Goal: Transaction & Acquisition: Purchase product/service

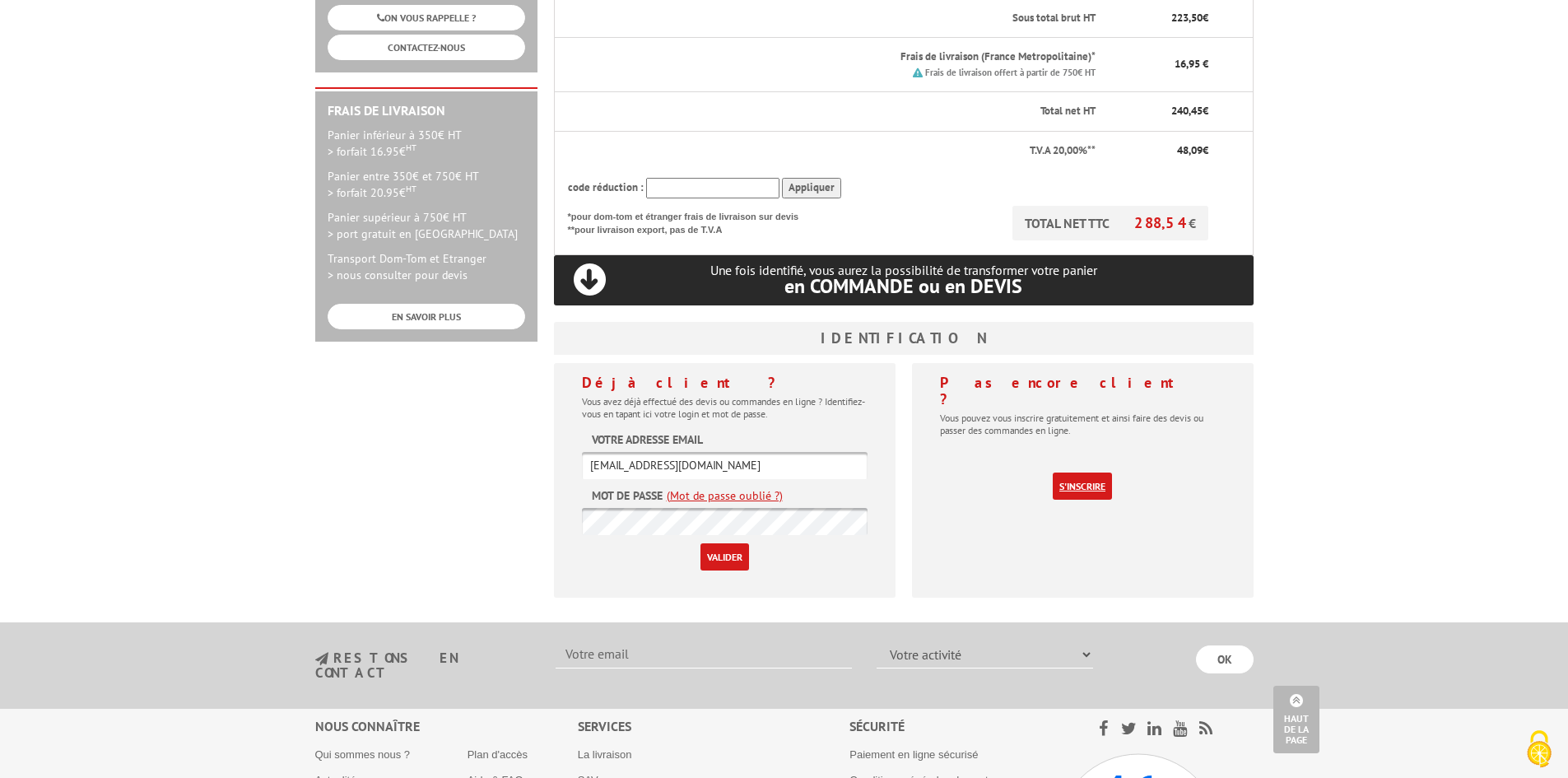
click at [1085, 472] on link "S'inscrire" at bounding box center [1082, 485] width 59 height 28
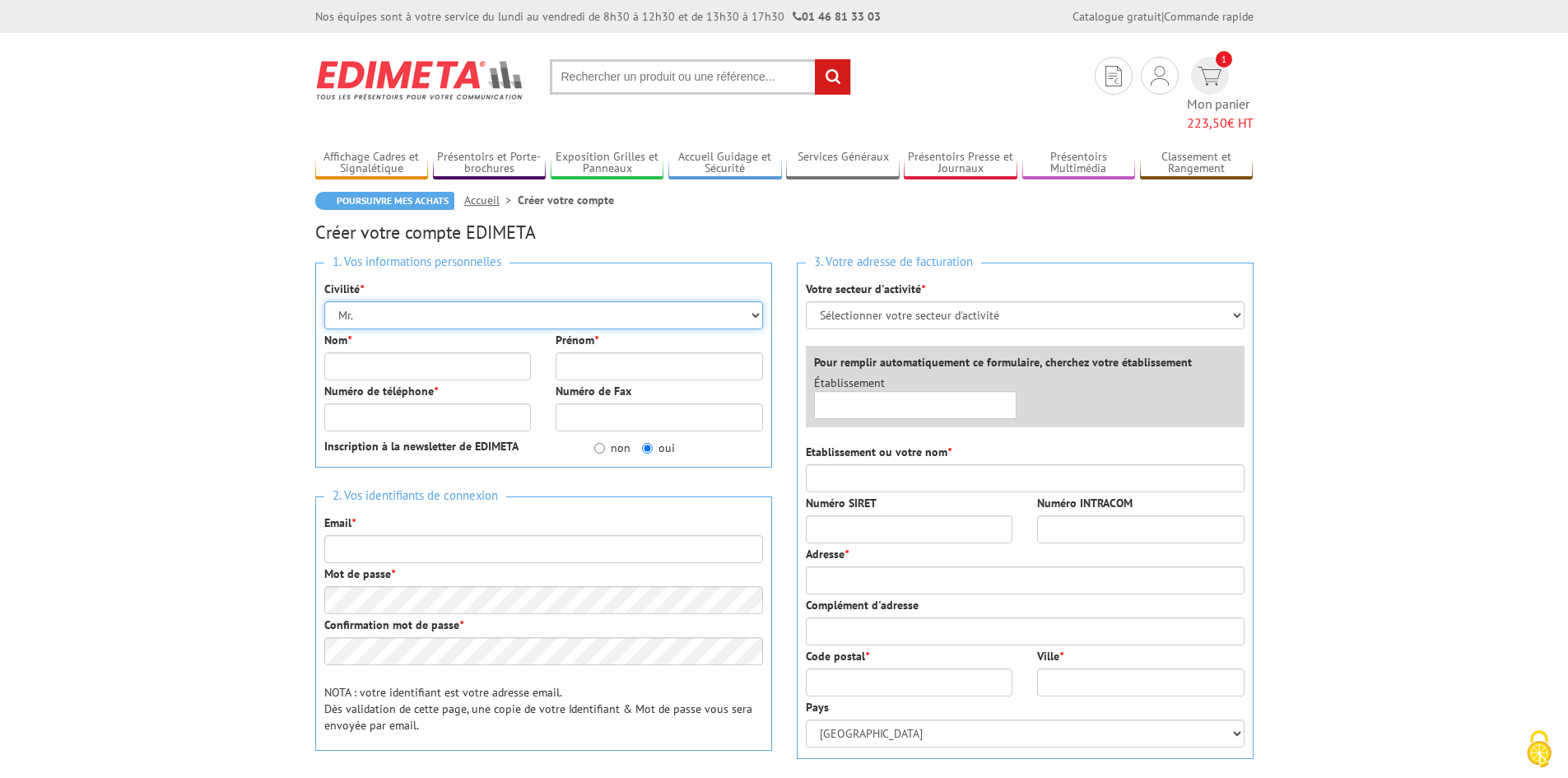
click at [417, 301] on select "Mr. Mme. Mlle." at bounding box center [543, 314] width 439 height 28
select select "Mme."
click at [324, 301] on select "Mr. Mme. Mlle." at bounding box center [543, 314] width 439 height 28
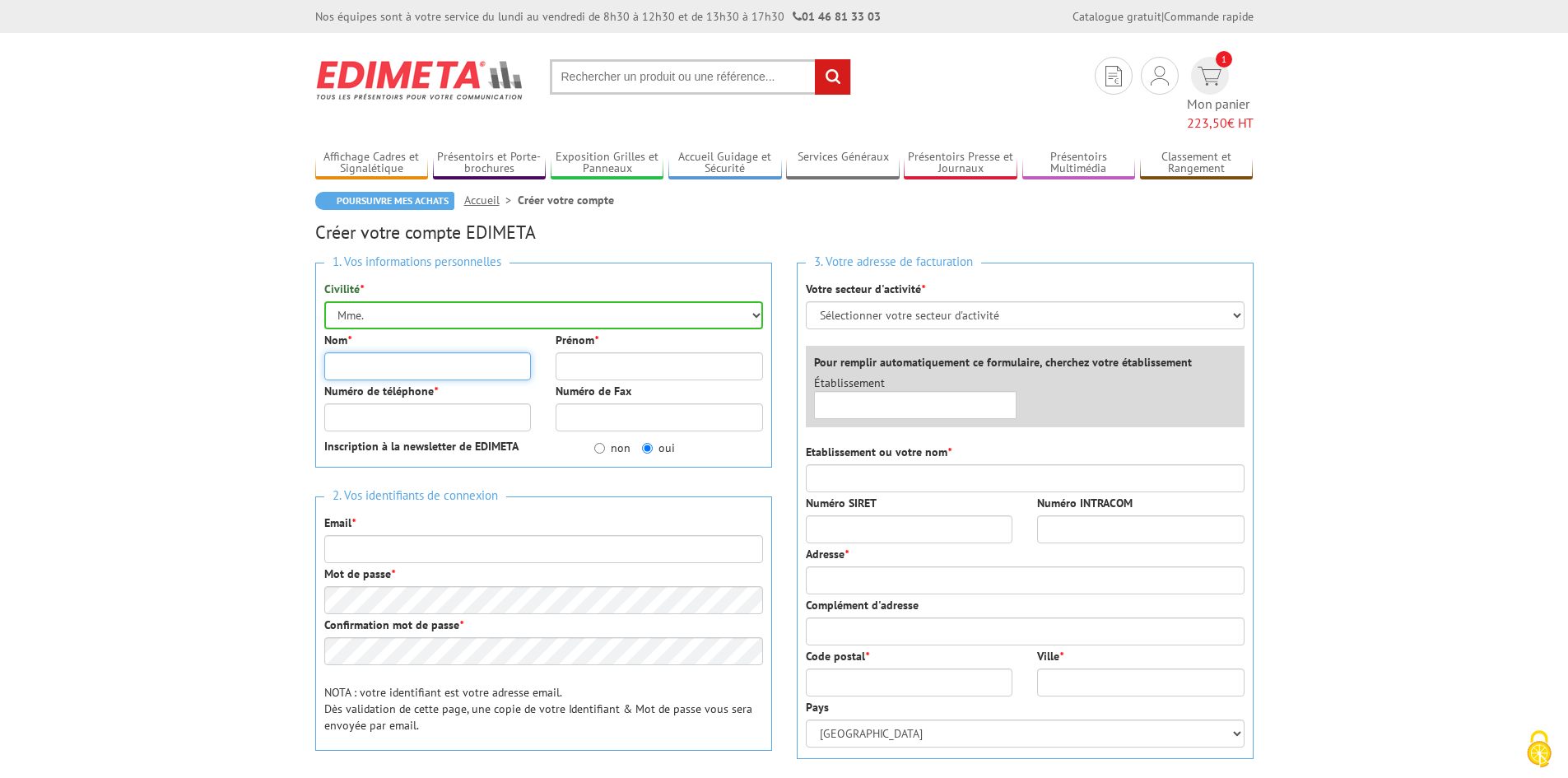
click at [431, 352] on input "Nom *" at bounding box center [427, 366] width 207 height 28
type input "ROSSIGNOL"
click at [608, 352] on input "Prénom *" at bounding box center [659, 366] width 207 height 28
type input "Carine"
type input "0238569820"
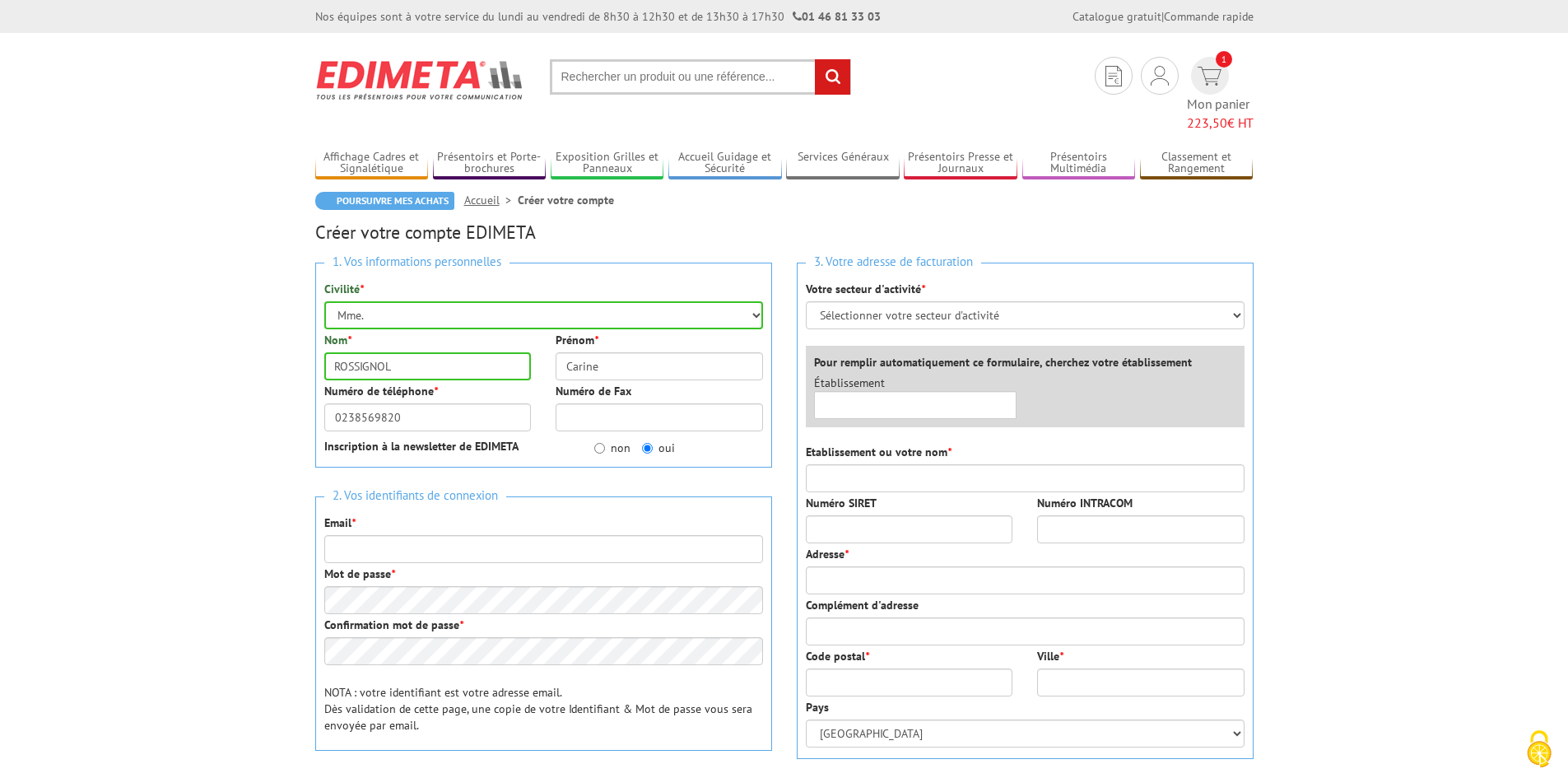
type input "[EMAIL_ADDRESS][DOMAIN_NAME]"
type input "COLLÈGE LA CROIX SAINT MARCEAU"
type input "Rue Jules Gouchault"
type input "Venelle des Finettes"
type input "45100"
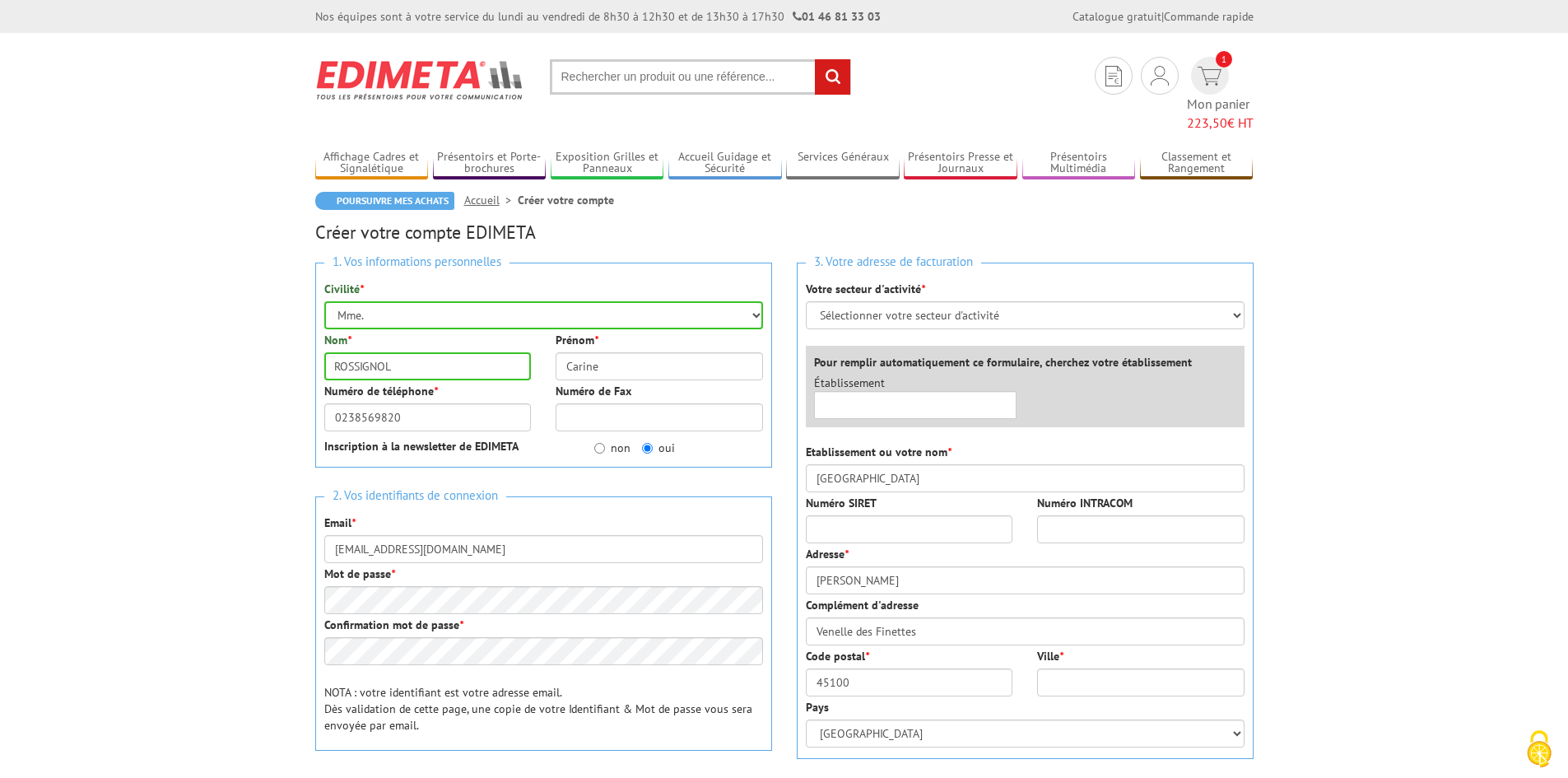
type input "ORLEANS"
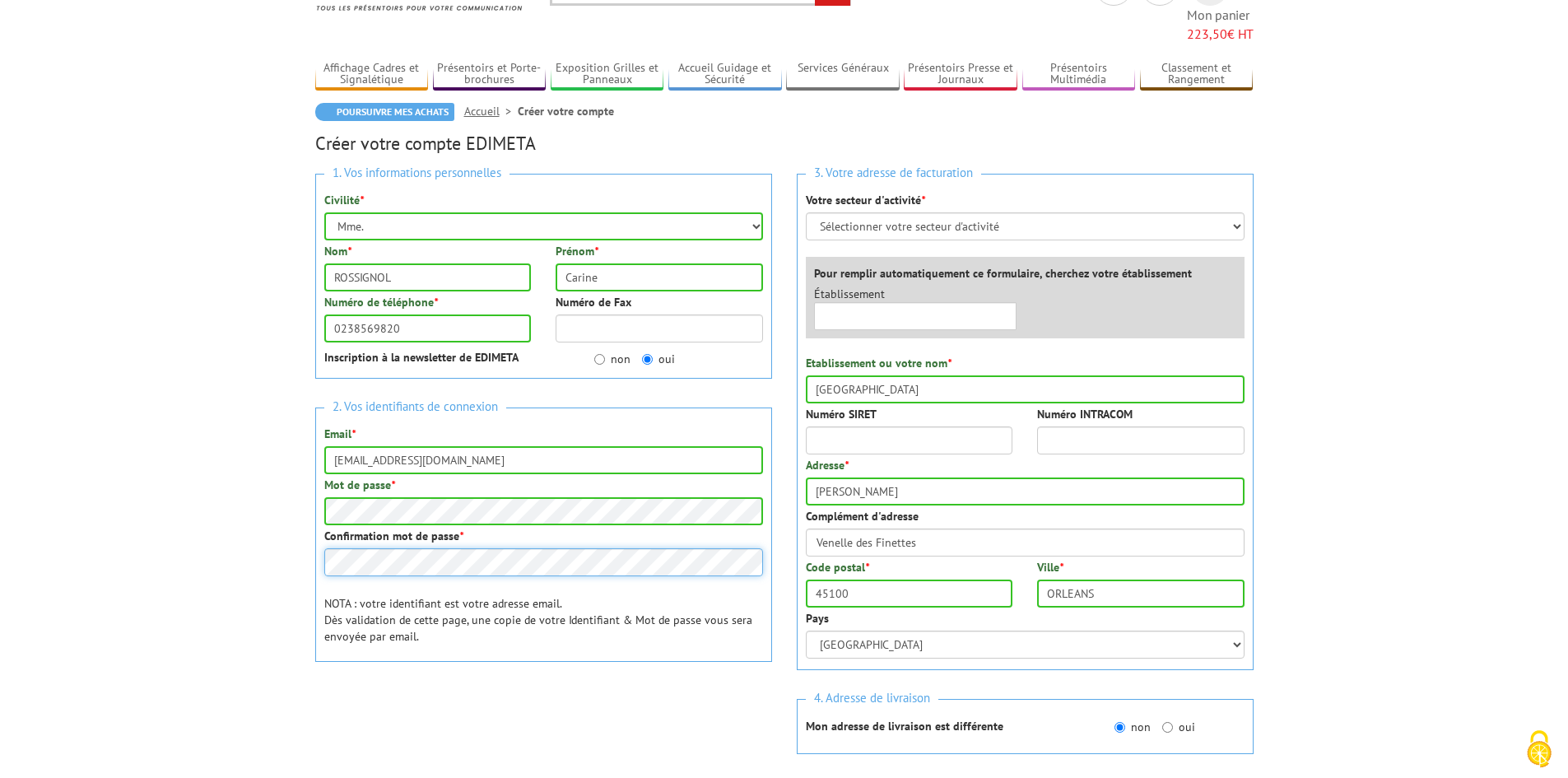
scroll to position [83, 0]
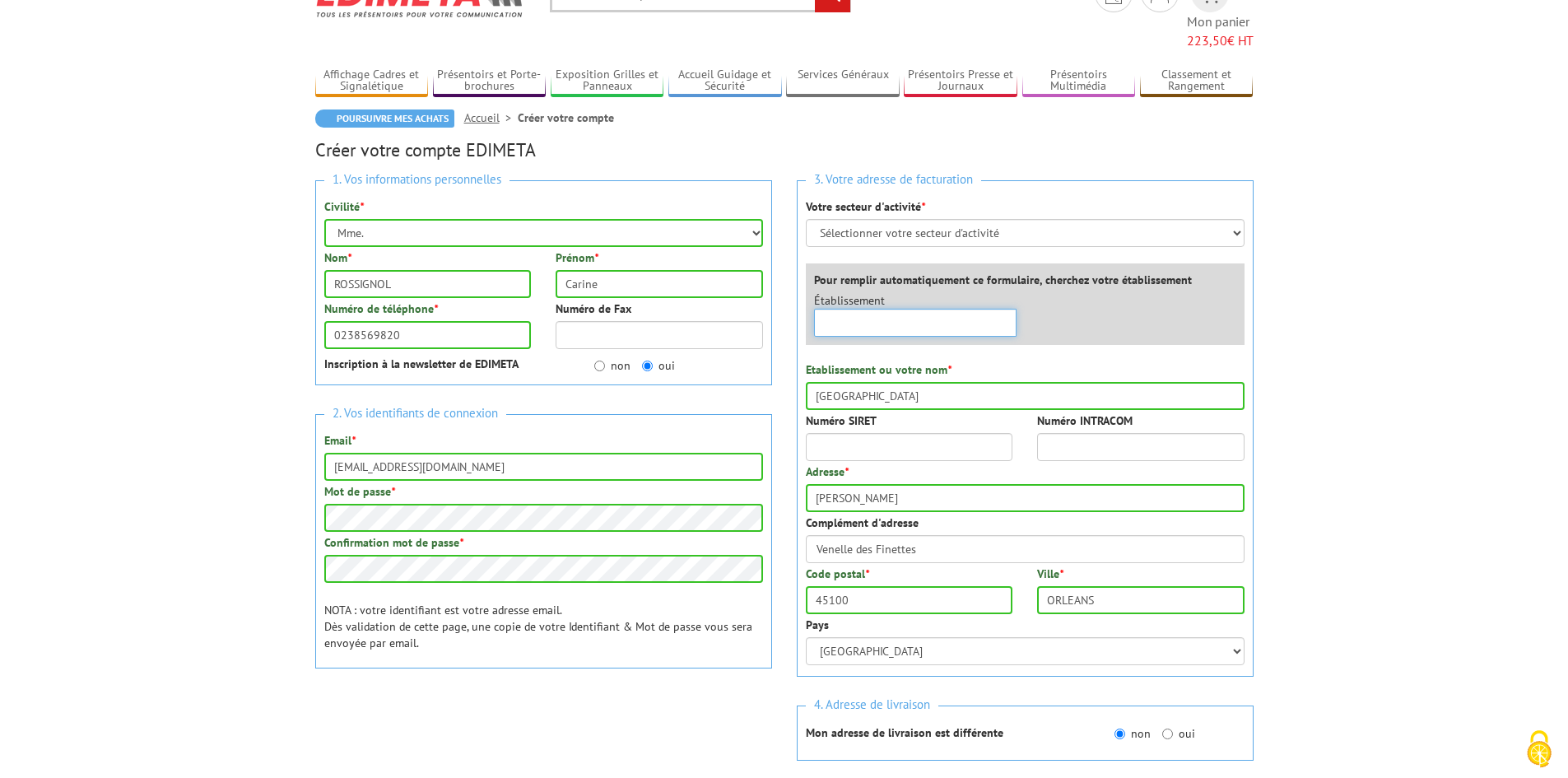
click at [855, 309] on input "text" at bounding box center [916, 322] width 203 height 28
click at [850, 219] on select "Sélectionner votre secteur d'activité Administrations et collectivités Magasins…" at bounding box center [1025, 233] width 439 height 28
select select "876"
click at [805, 219] on select "Sélectionner votre secteur d'activité Administrations et collectivités Magasins…" at bounding box center [1025, 233] width 439 height 28
click at [1007, 382] on input "COLLÈGE LA CROIX SAINT MARCEAU" at bounding box center [1025, 395] width 439 height 28
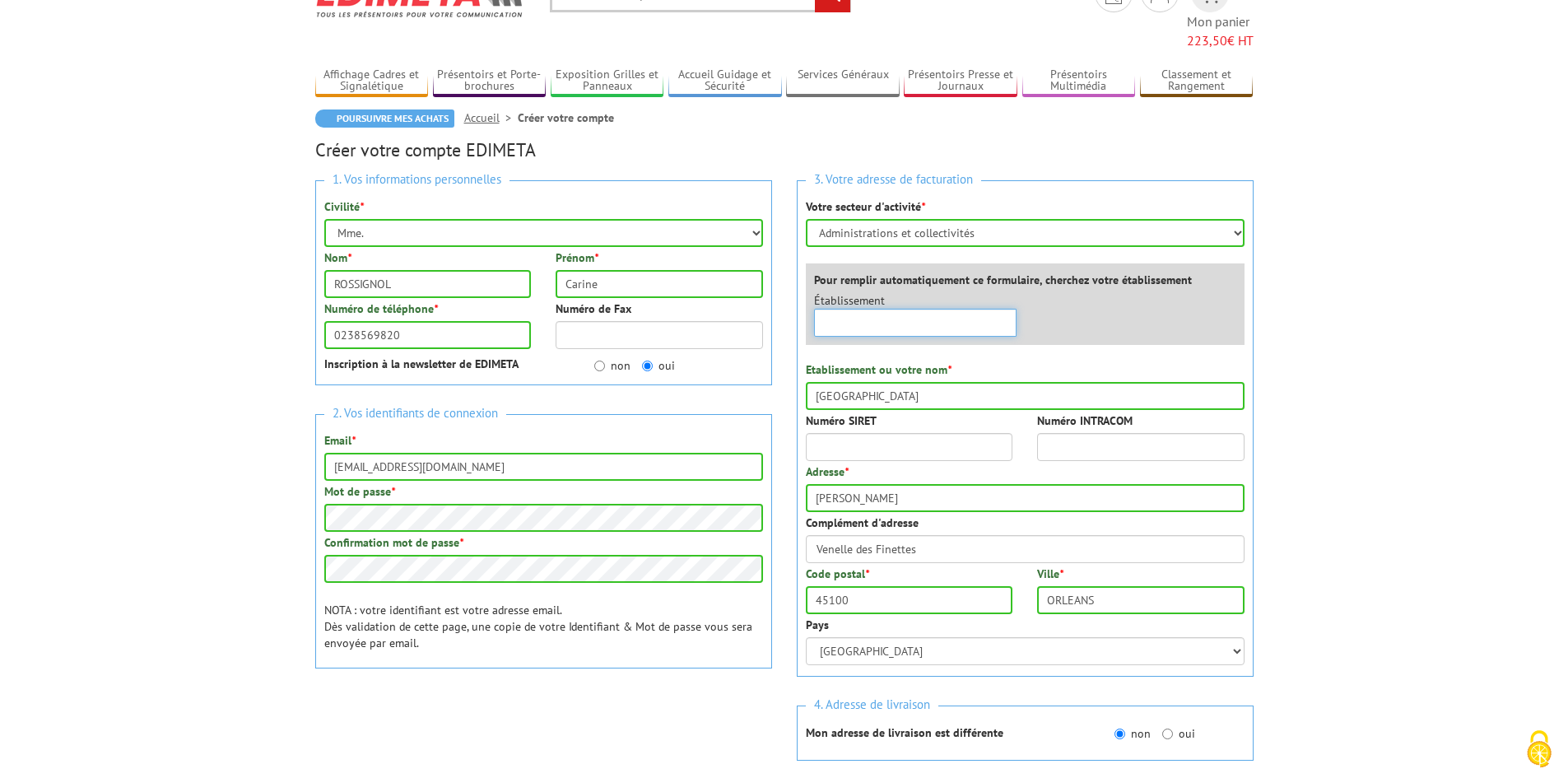
click at [861, 309] on input "text" at bounding box center [916, 322] width 203 height 28
type input "c"
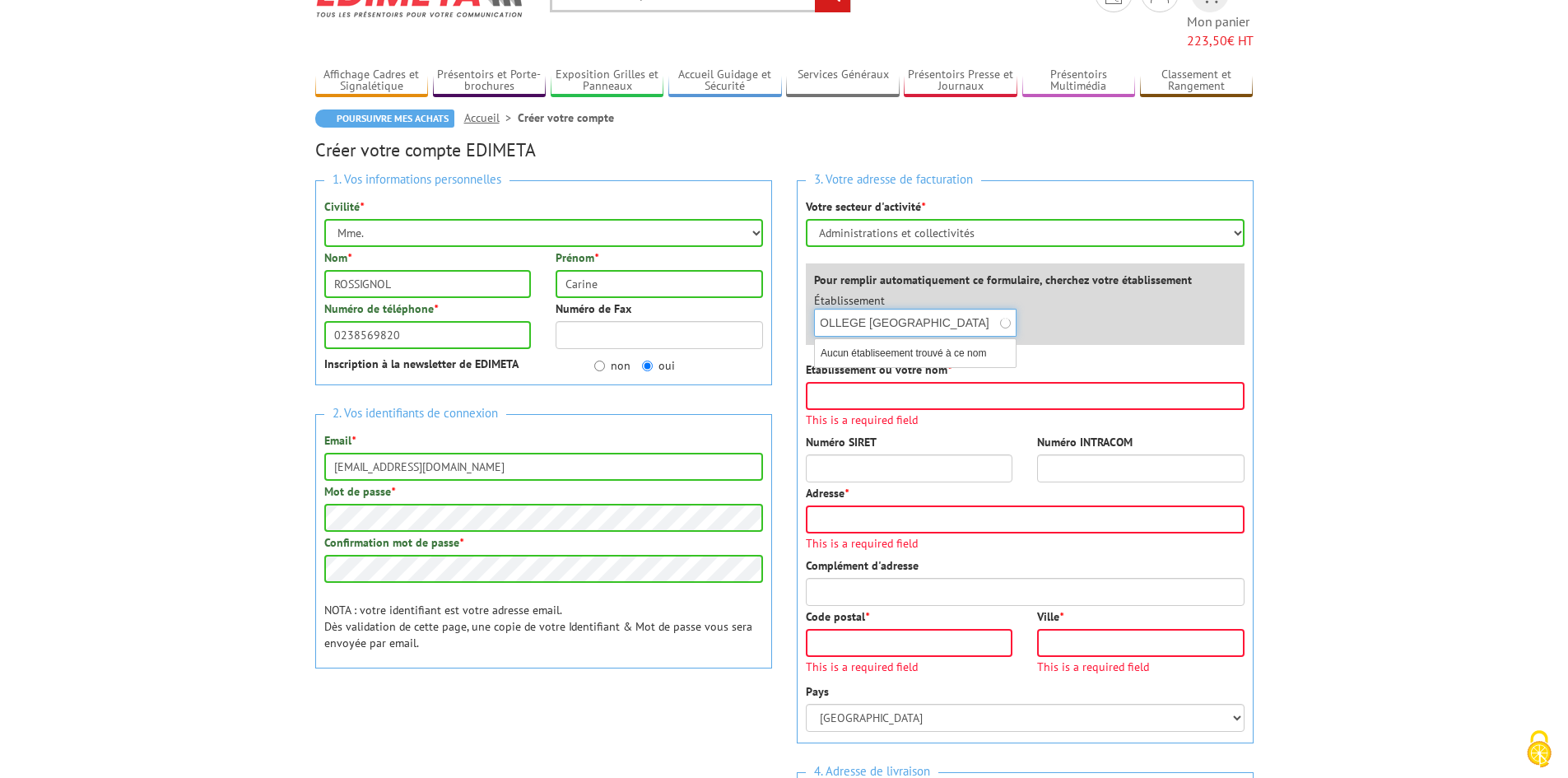
scroll to position [0, 0]
type input "C"
click at [861, 309] on input "text" at bounding box center [916, 322] width 203 height 28
click at [860, 361] on label "Etablissement ou votre nom *" at bounding box center [878, 369] width 145 height 16
click at [860, 382] on input "Etablissement ou votre nom *" at bounding box center [1025, 395] width 439 height 28
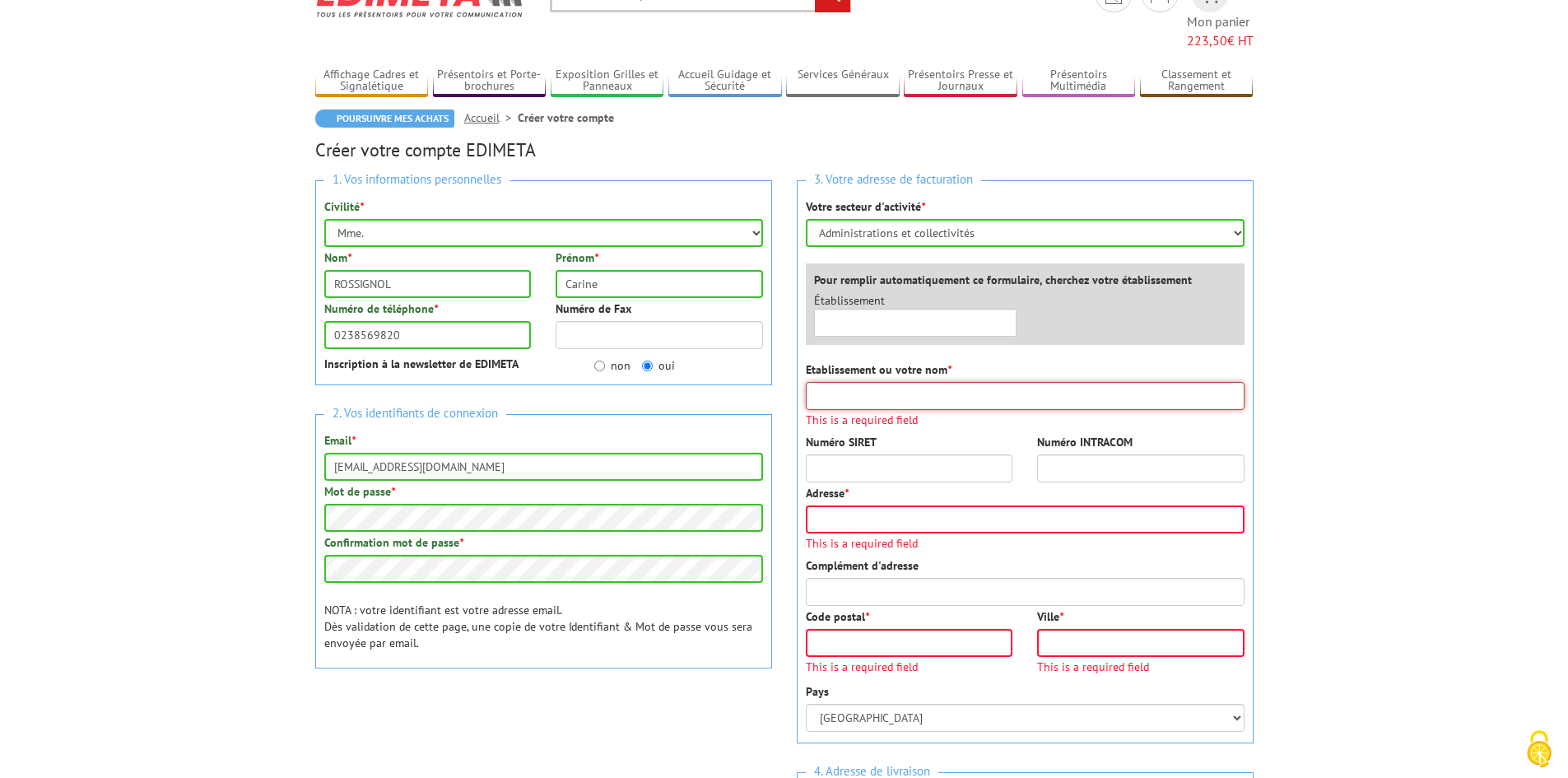
click at [878, 382] on input "Etablissement ou votre nom *" at bounding box center [1025, 395] width 439 height 28
type input "COLLÈGE LA CROIX SAINT MARCEAU"
type input "Rue Jules Gouchault"
type input "Venelle des Finettes"
type input "45100"
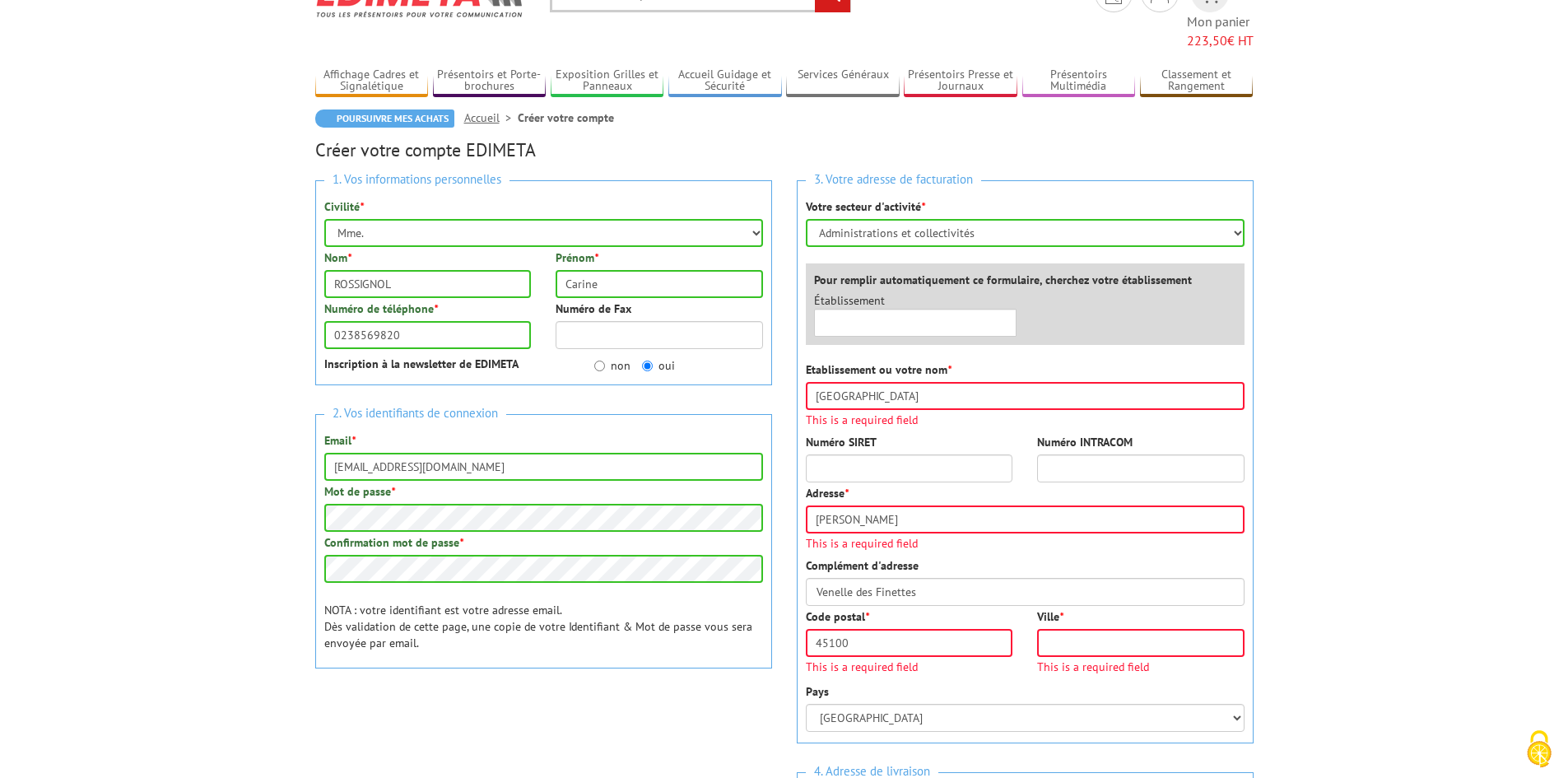
type input "ORLEANS"
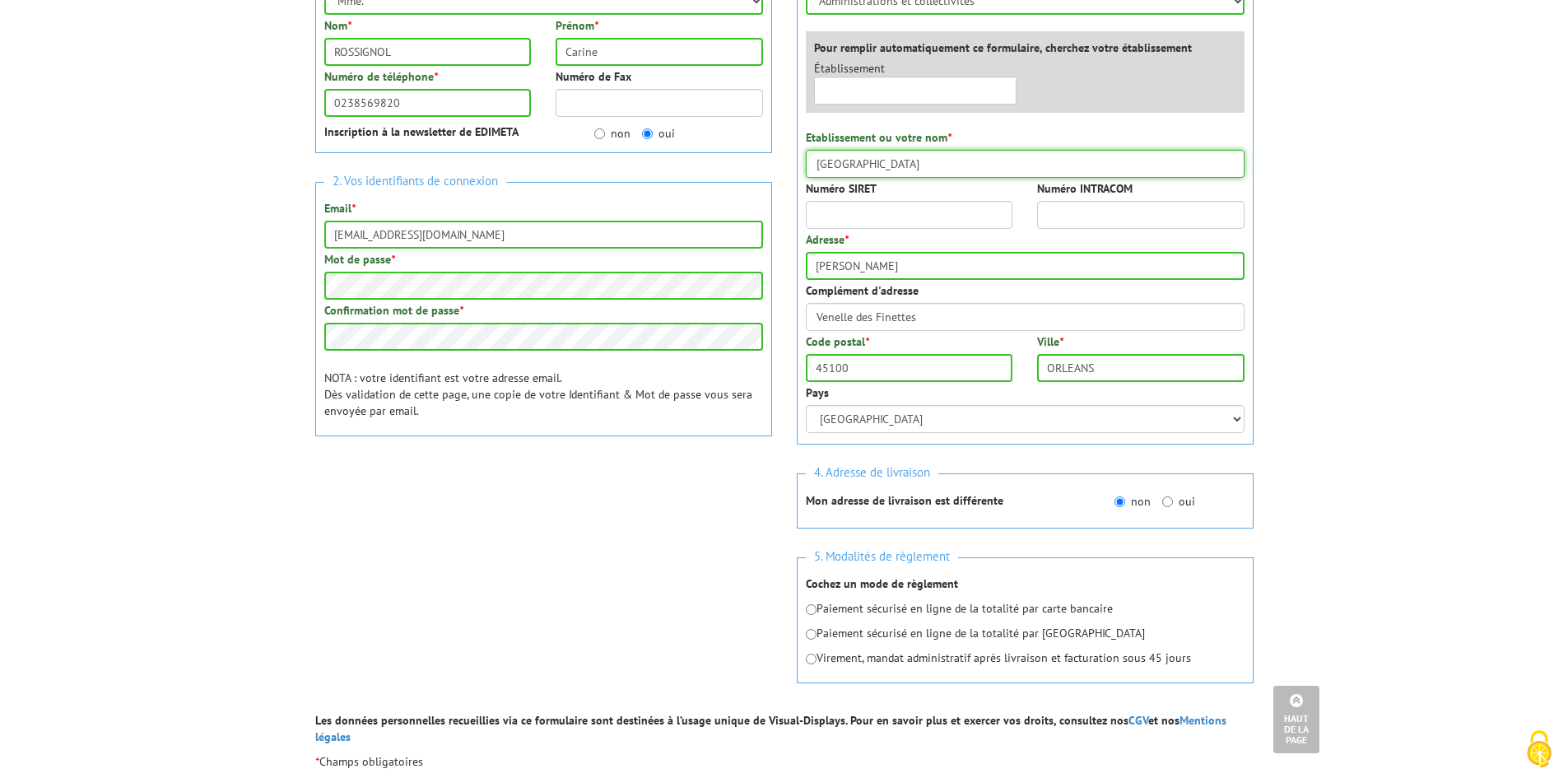
scroll to position [247, 0]
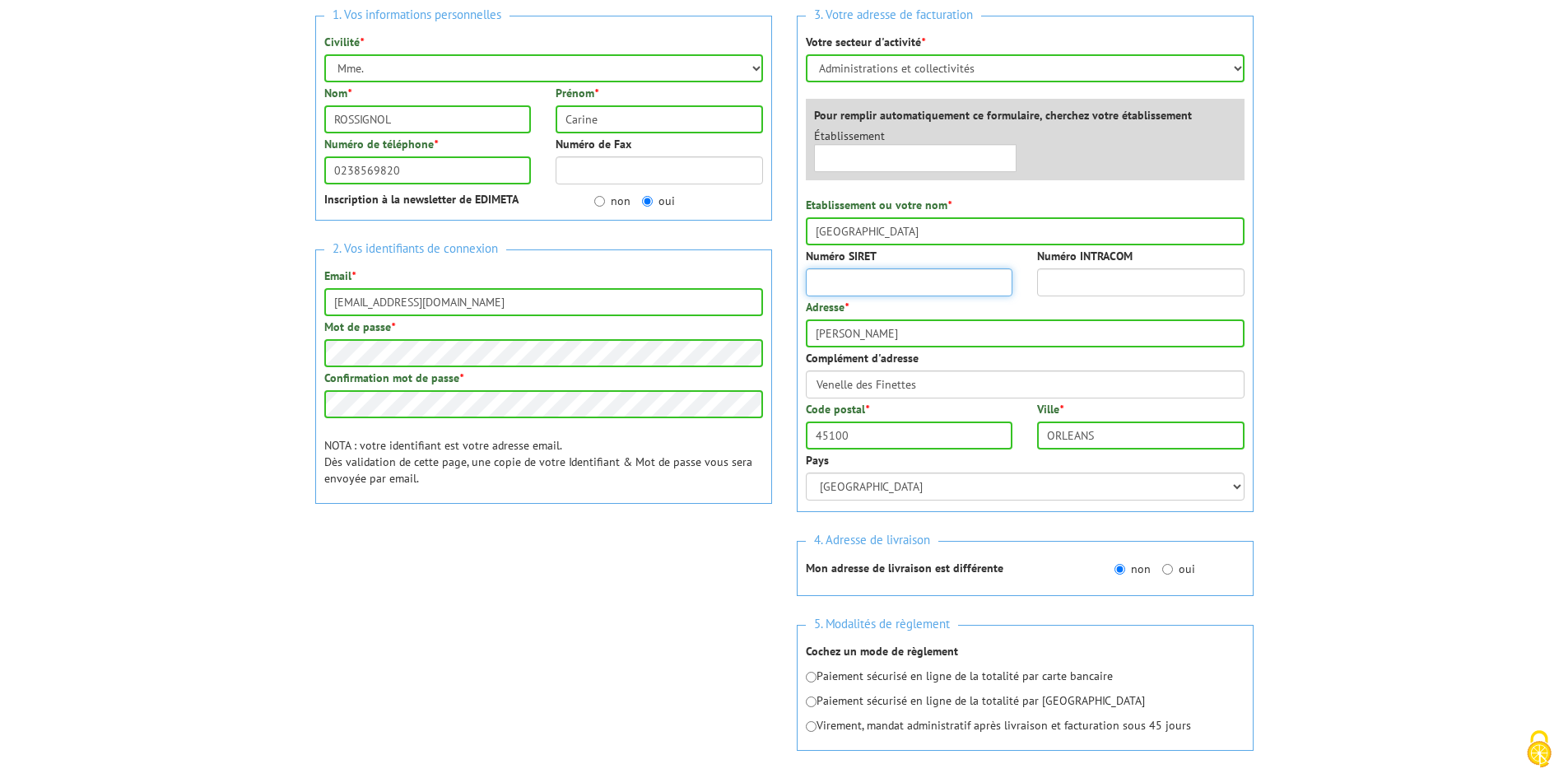
click at [886, 269] on input "Numéro SIRET" at bounding box center [909, 282] width 207 height 28
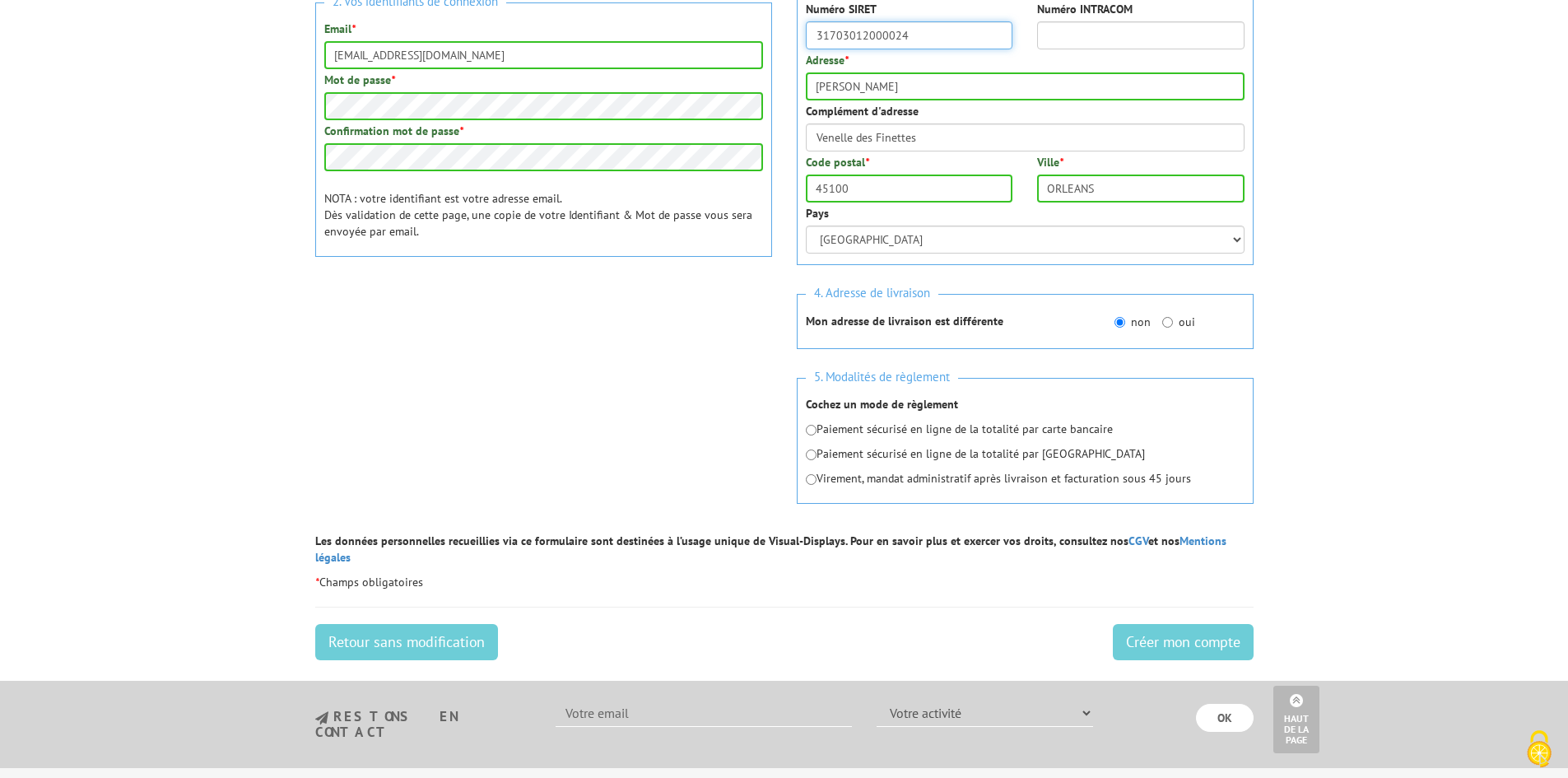
scroll to position [577, 0]
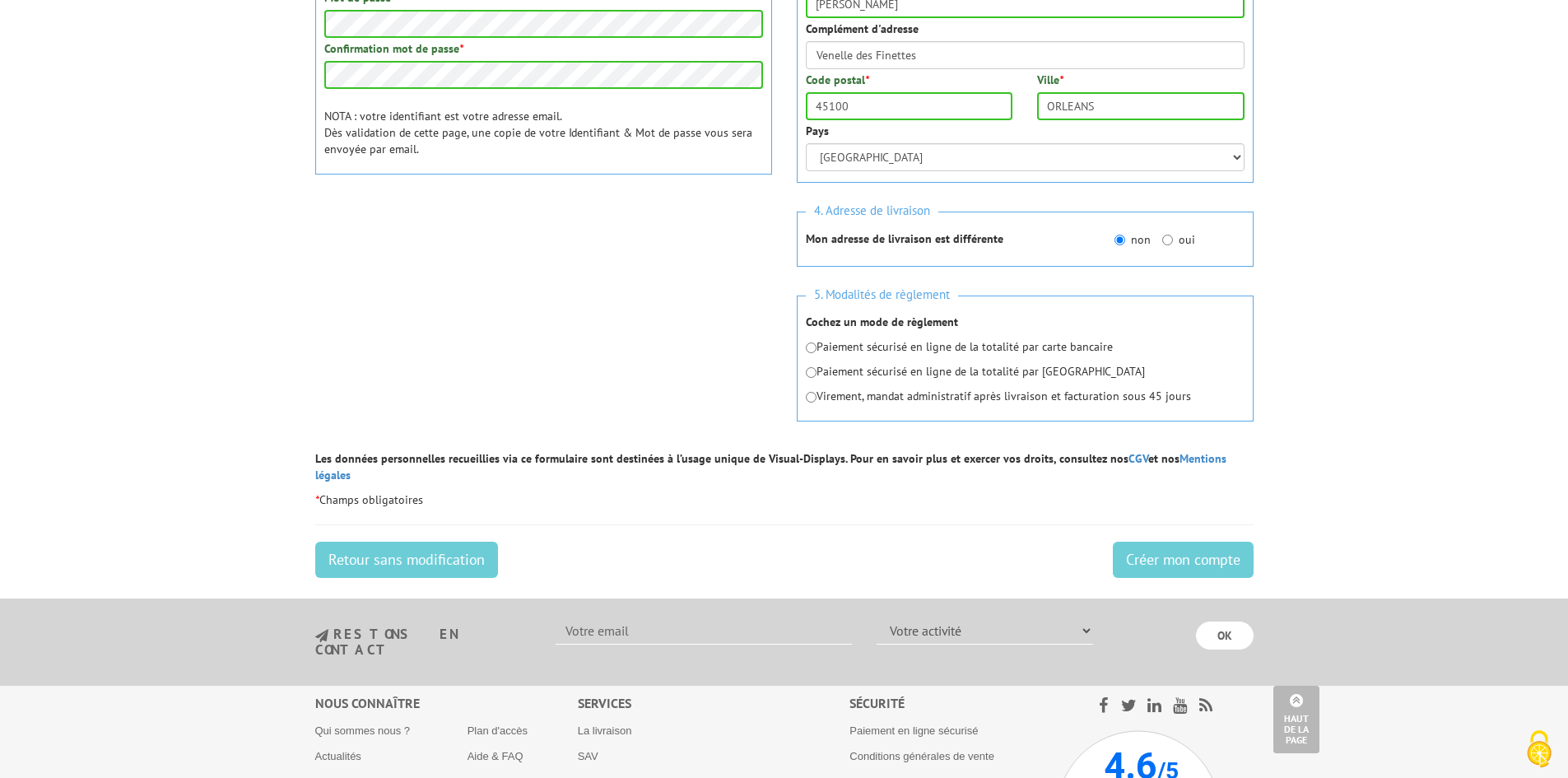
type input "31703012000024"
click at [813, 392] on input "radio" at bounding box center [810, 397] width 10 height 10
radio input "true"
click at [1199, 541] on input "Créer mon compte" at bounding box center [1183, 560] width 141 height 36
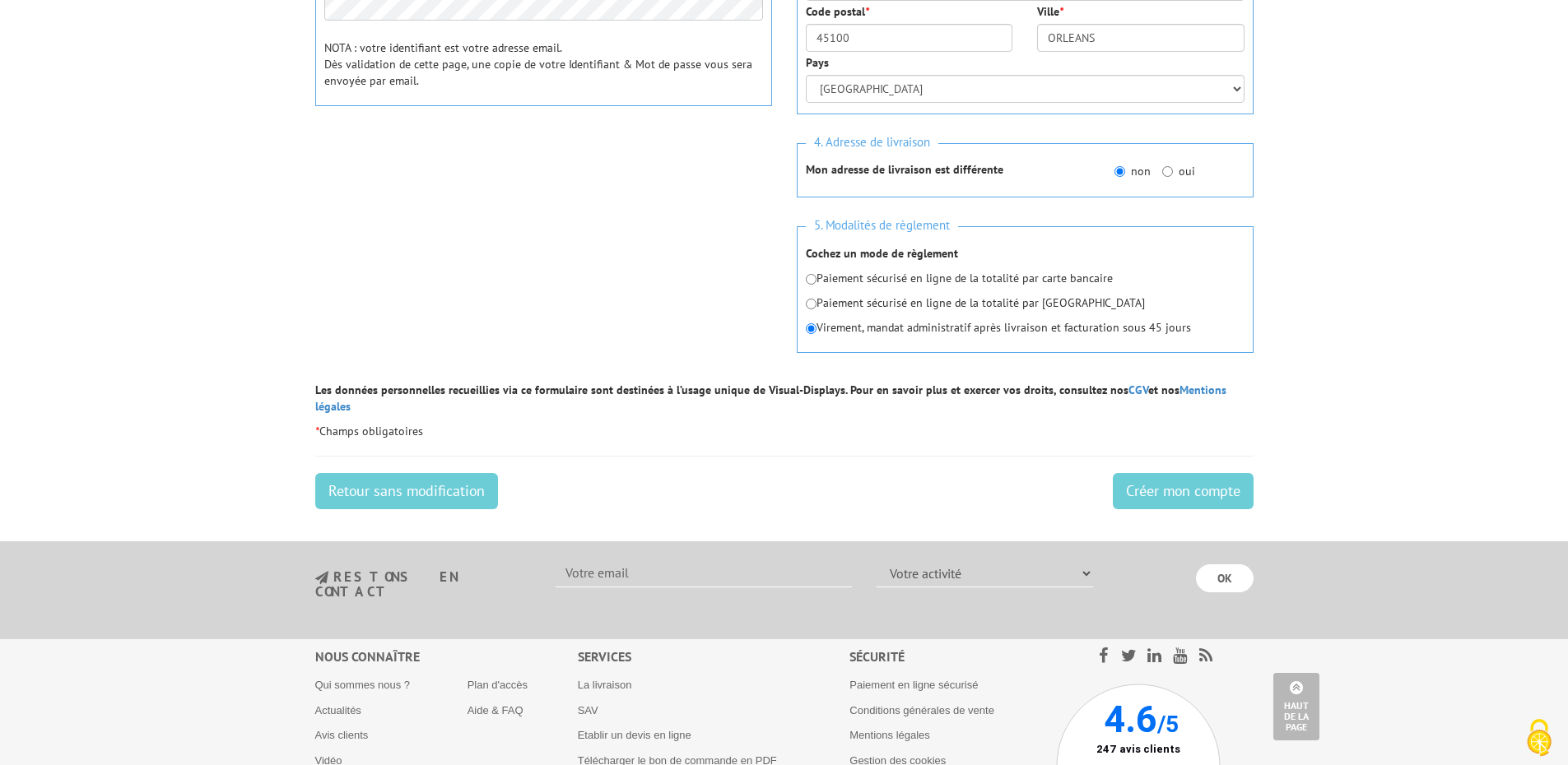
scroll to position [658, 0]
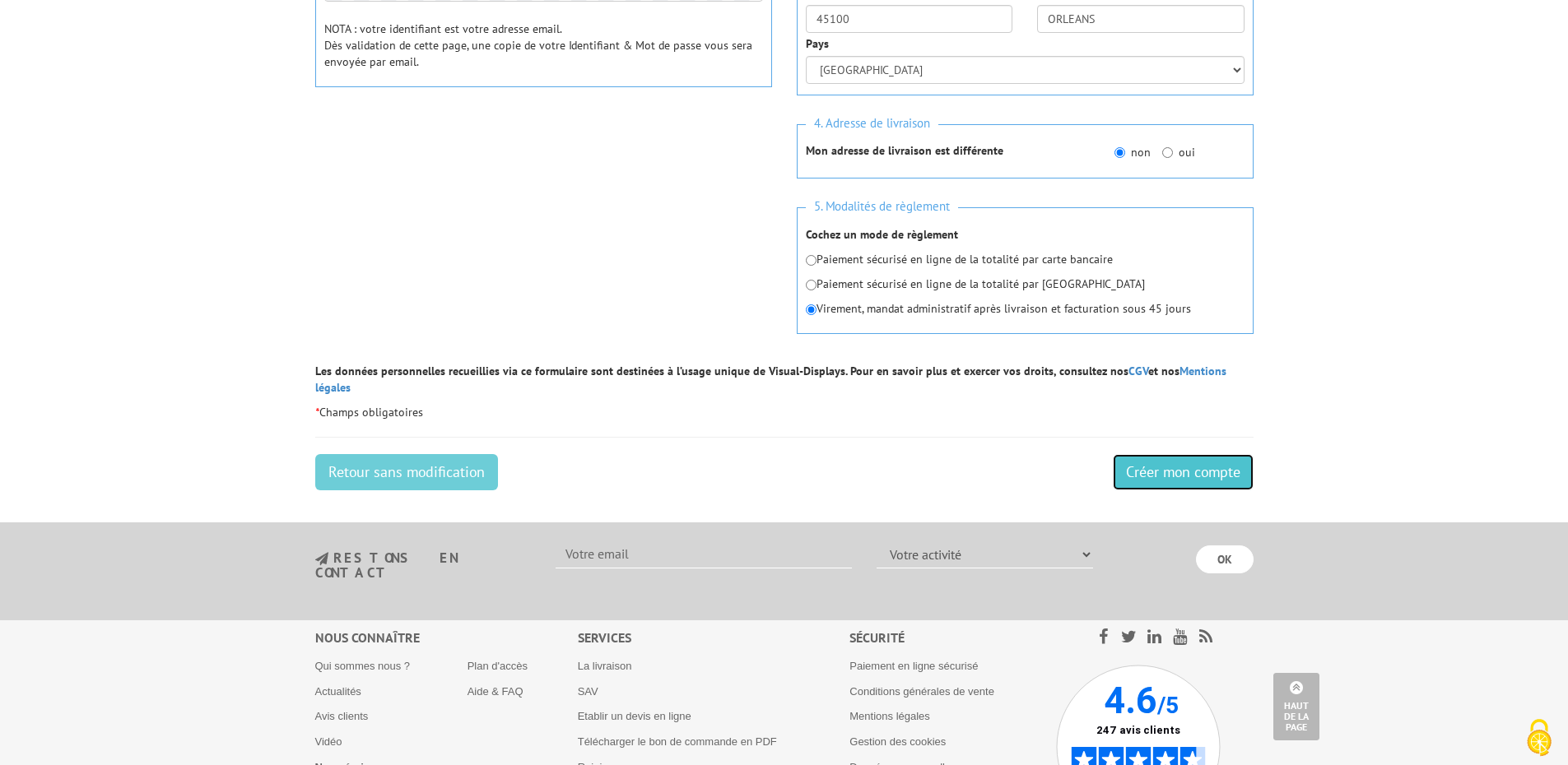
drag, startPoint x: 1188, startPoint y: 450, endPoint x: 931, endPoint y: 102, distance: 432.6
click at [1188, 454] on input "Créer mon compte" at bounding box center [1183, 472] width 141 height 36
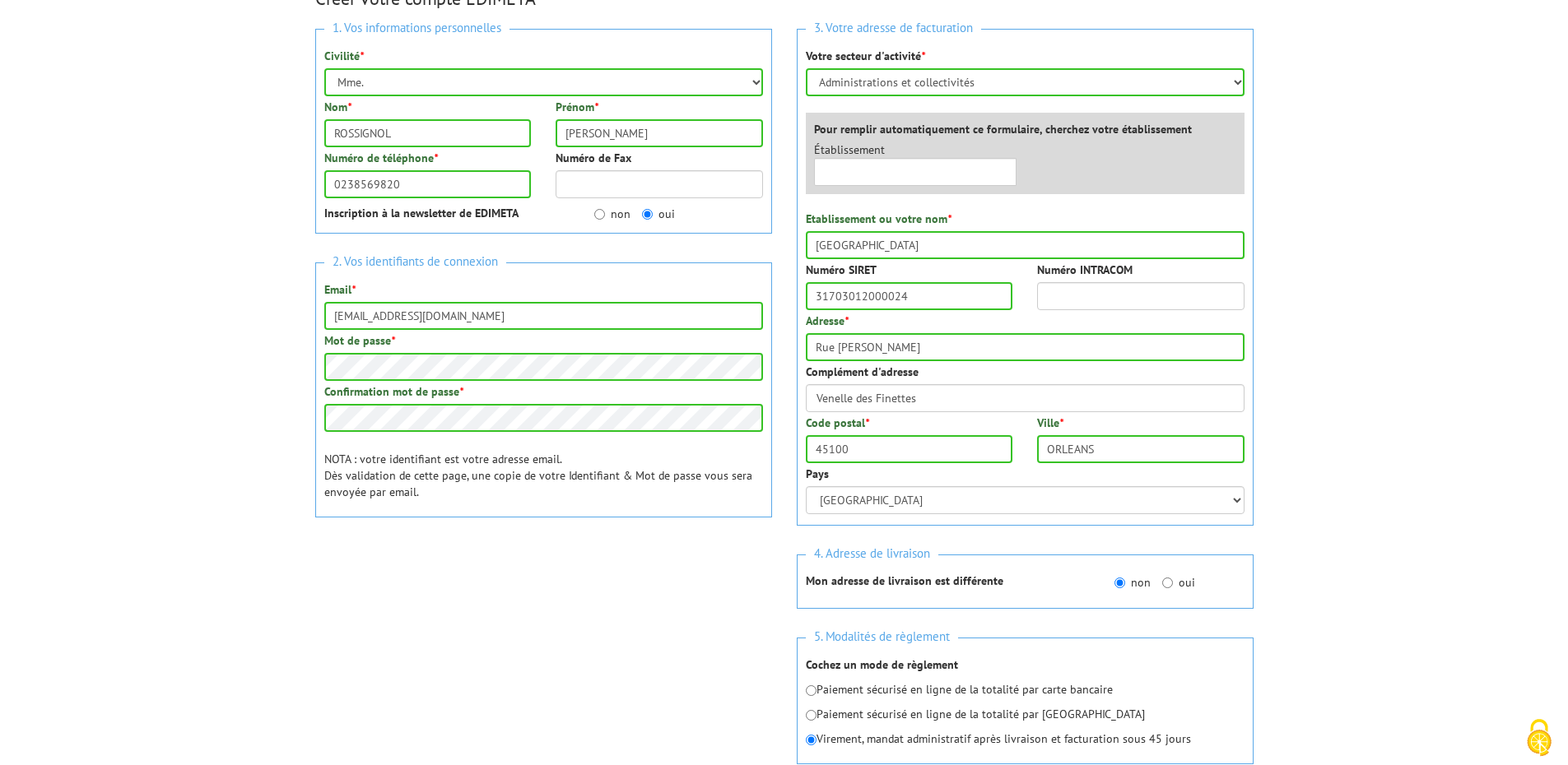
scroll to position [392, 0]
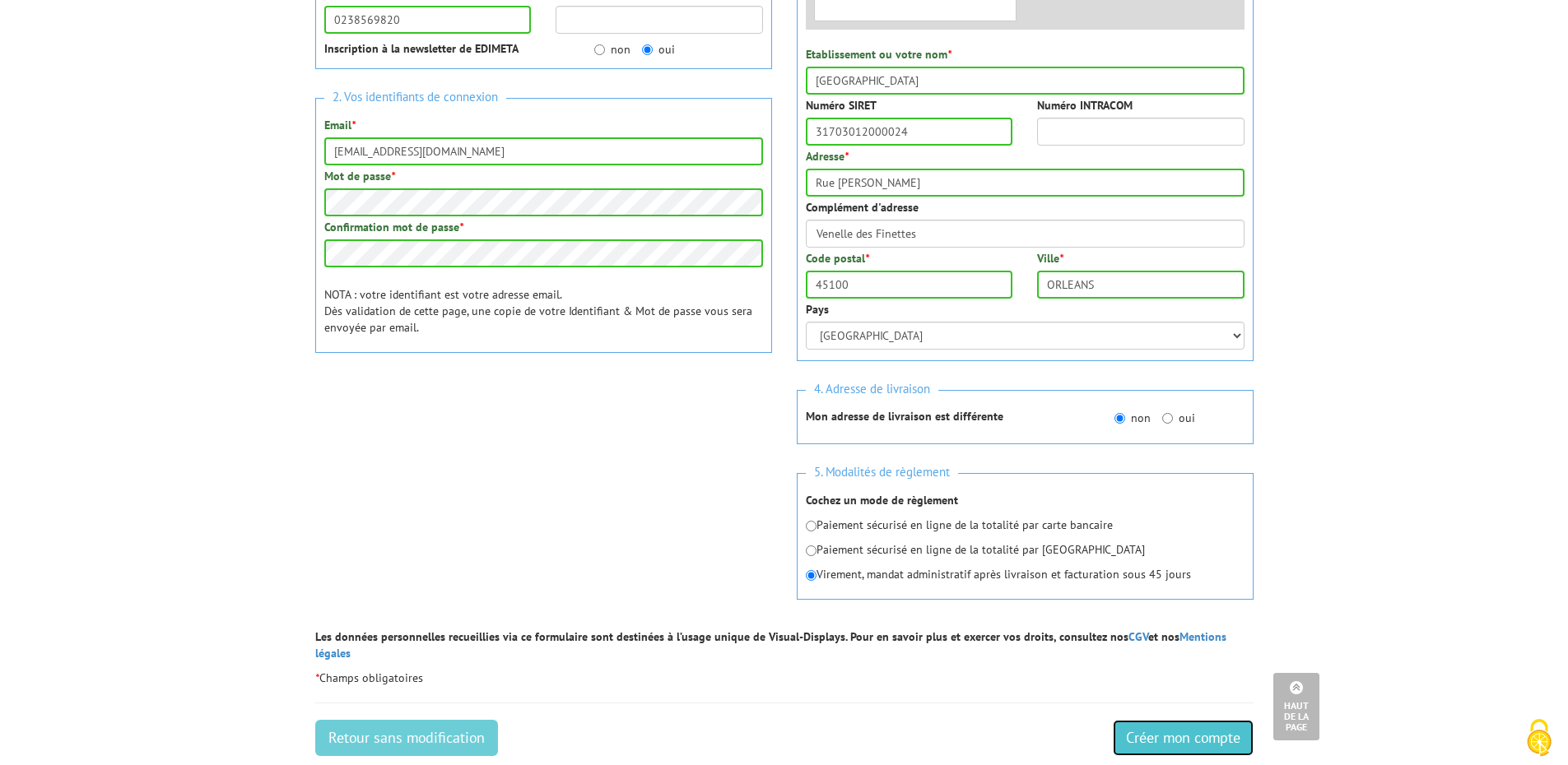
click at [1207, 722] on input "Créer mon compte" at bounding box center [1183, 737] width 141 height 36
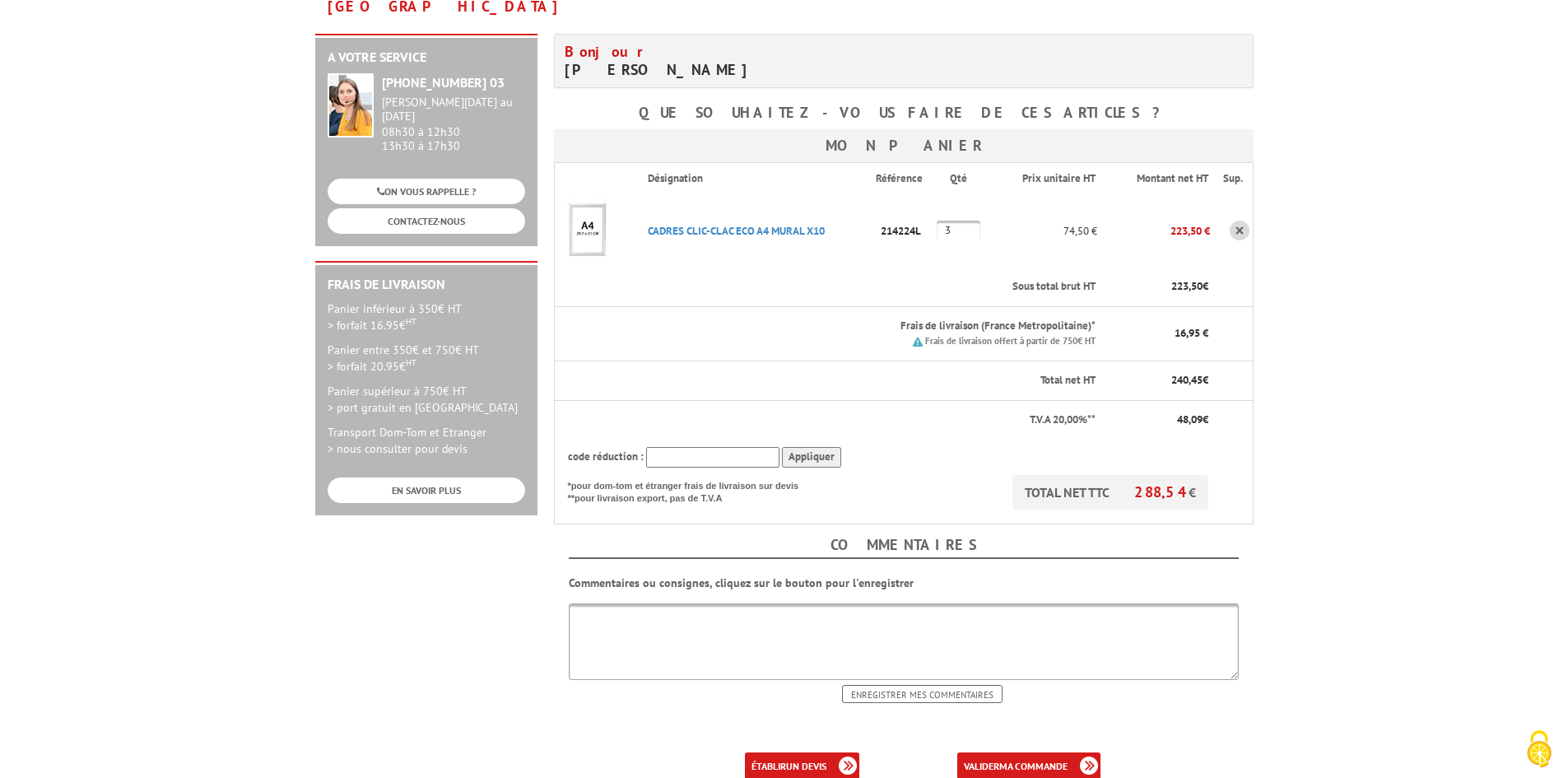
scroll to position [330, 0]
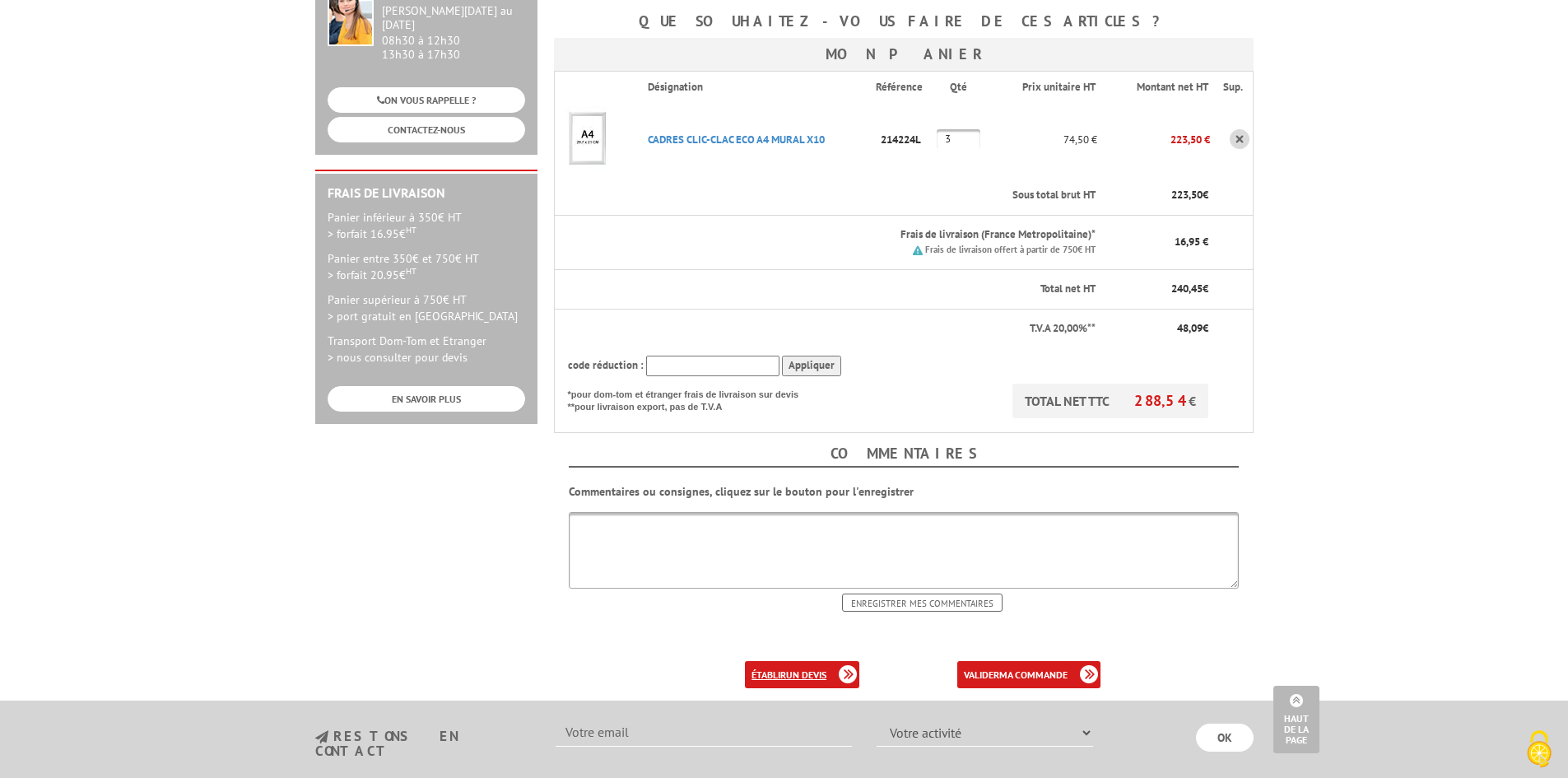
click at [773, 661] on link "établir un devis" at bounding box center [802, 674] width 114 height 28
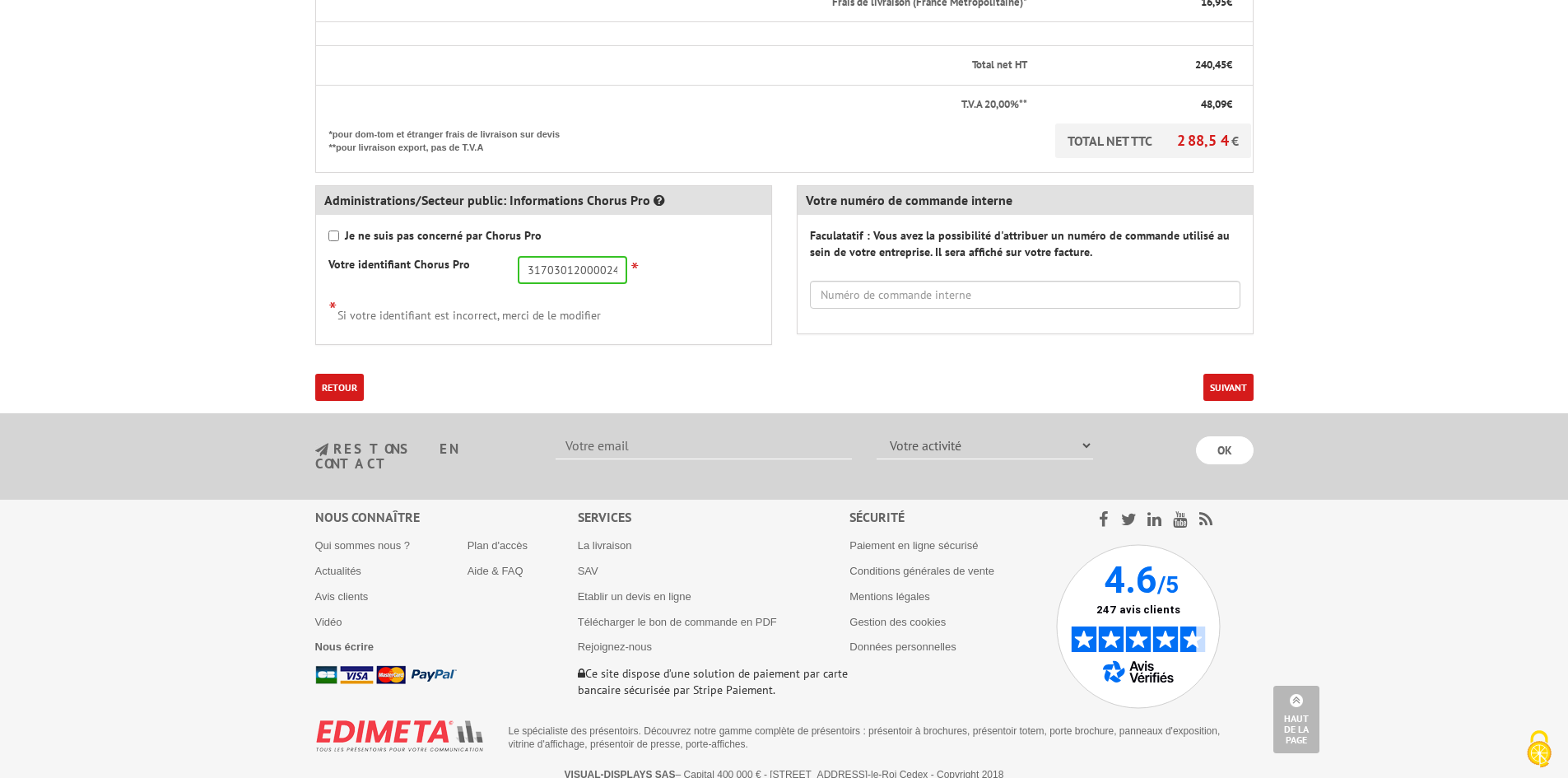
scroll to position [618, 0]
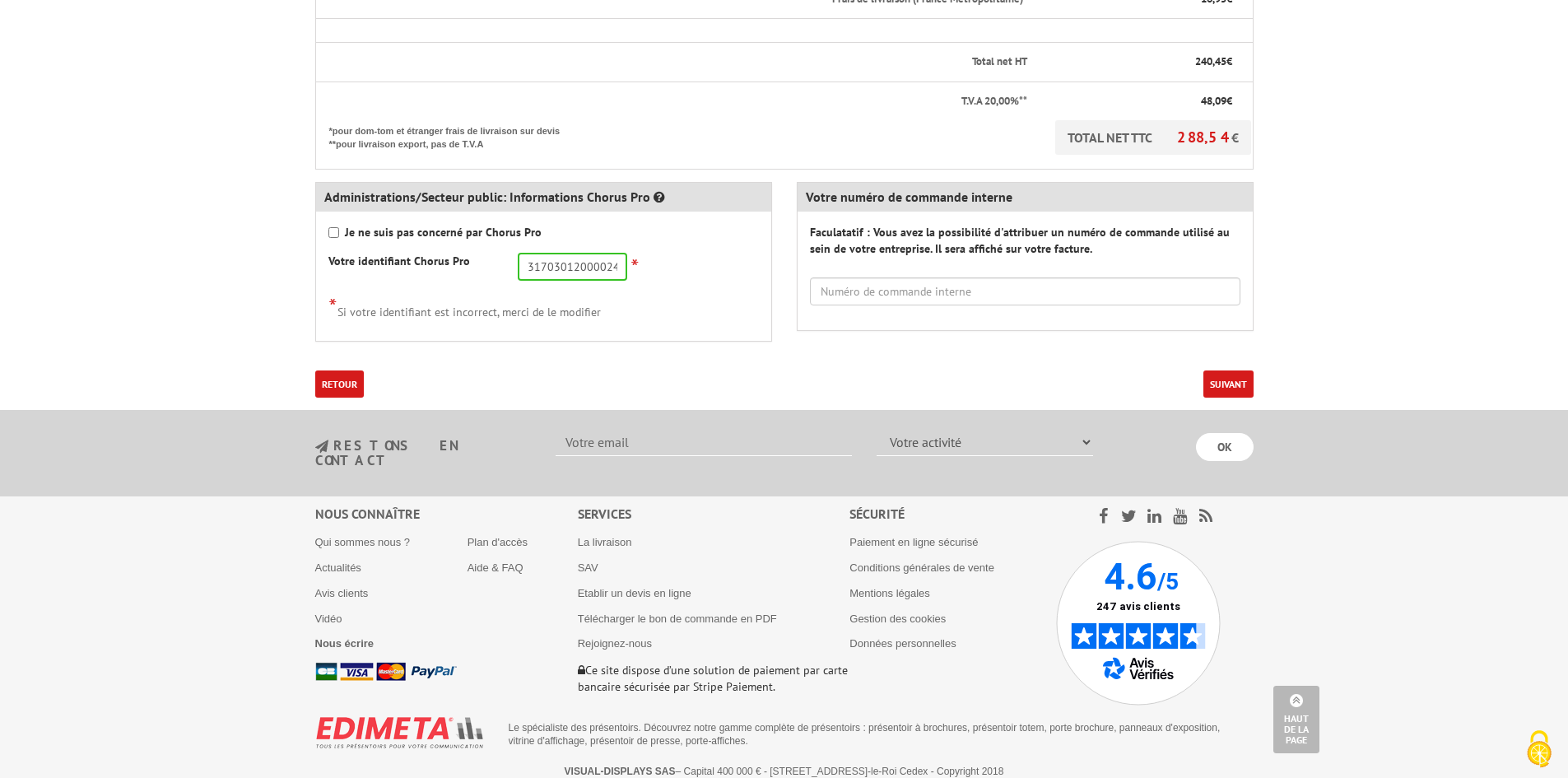
click at [1222, 379] on button "Suivant" at bounding box center [1228, 384] width 50 height 28
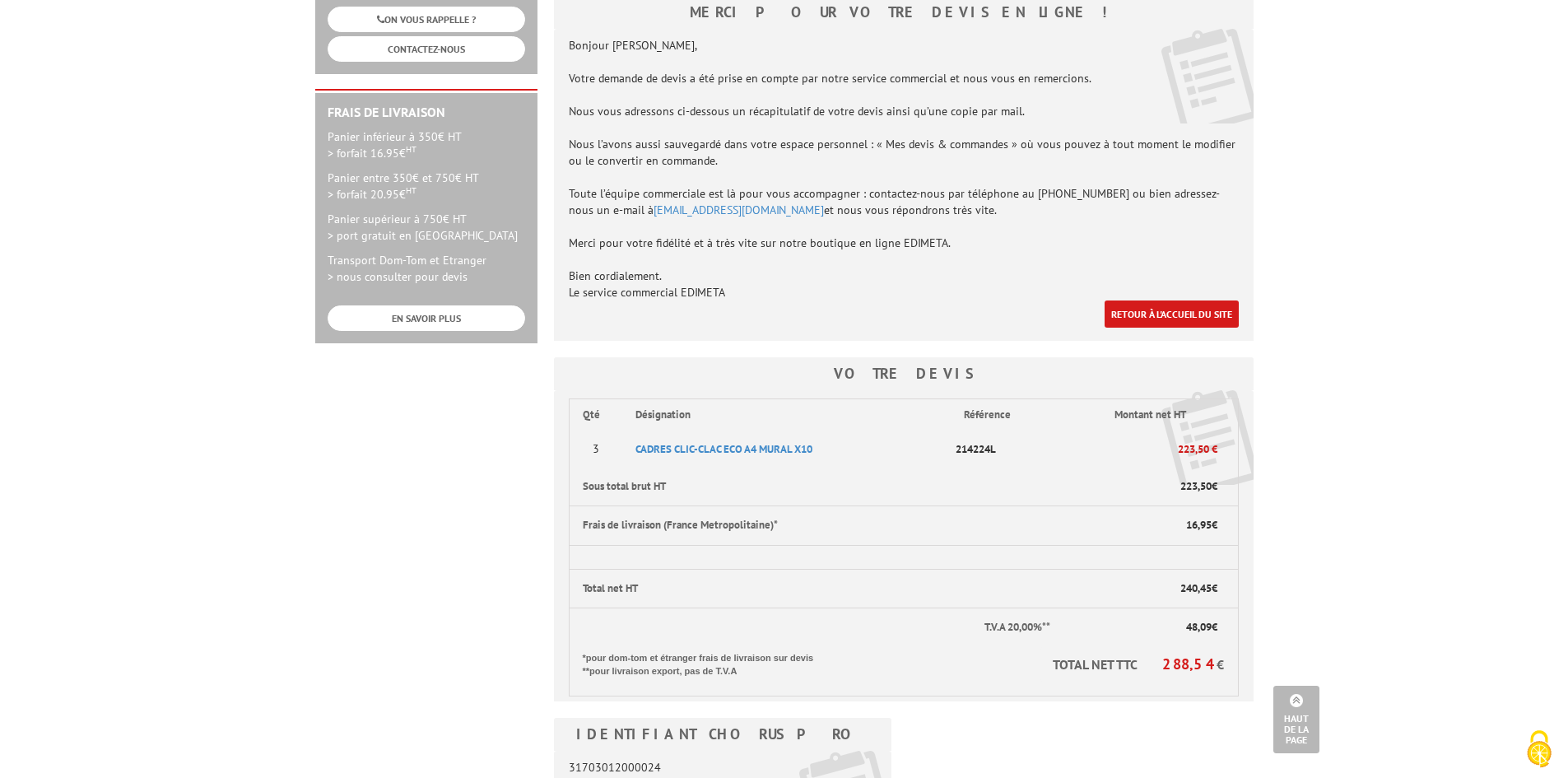
scroll to position [330, 0]
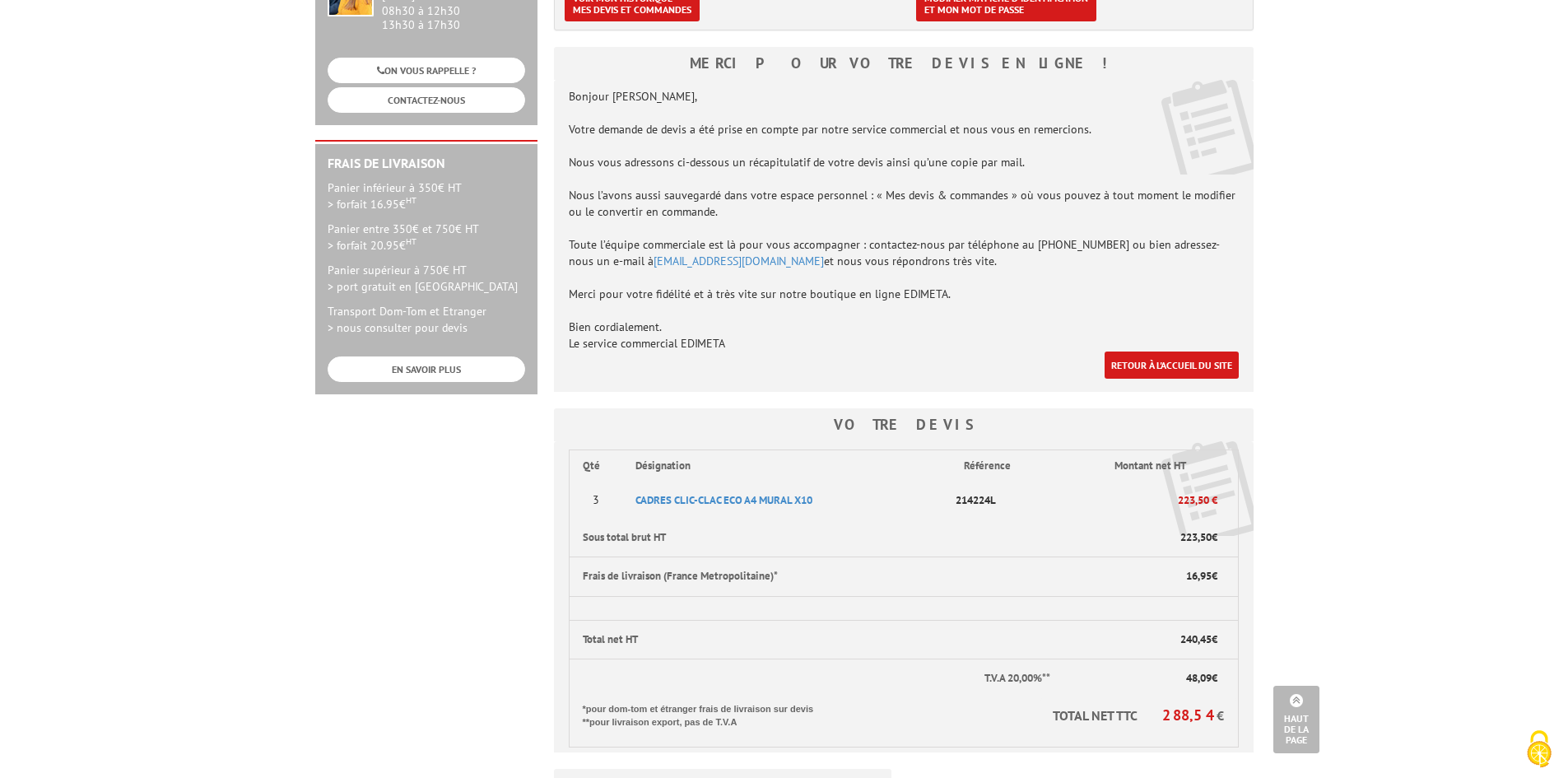
drag, startPoint x: 1349, startPoint y: 483, endPoint x: 1485, endPoint y: 383, distance: 168.8
click at [1485, 383] on body "Nos équipes sont à votre service du lundi au vendredi de 8h30 à 12h30 et de 13h…" at bounding box center [784, 446] width 1568 height 1553
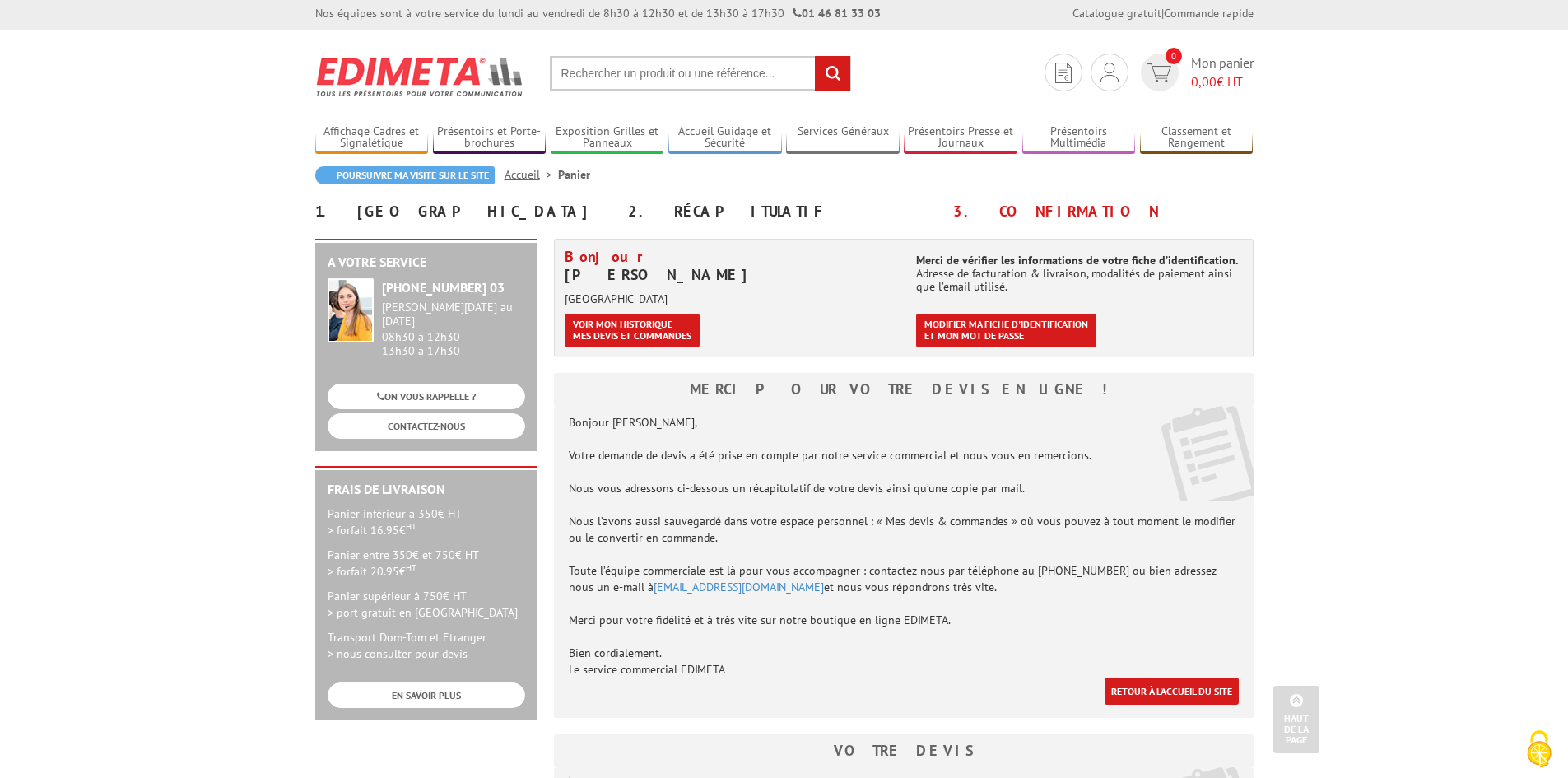
scroll to position [0, 0]
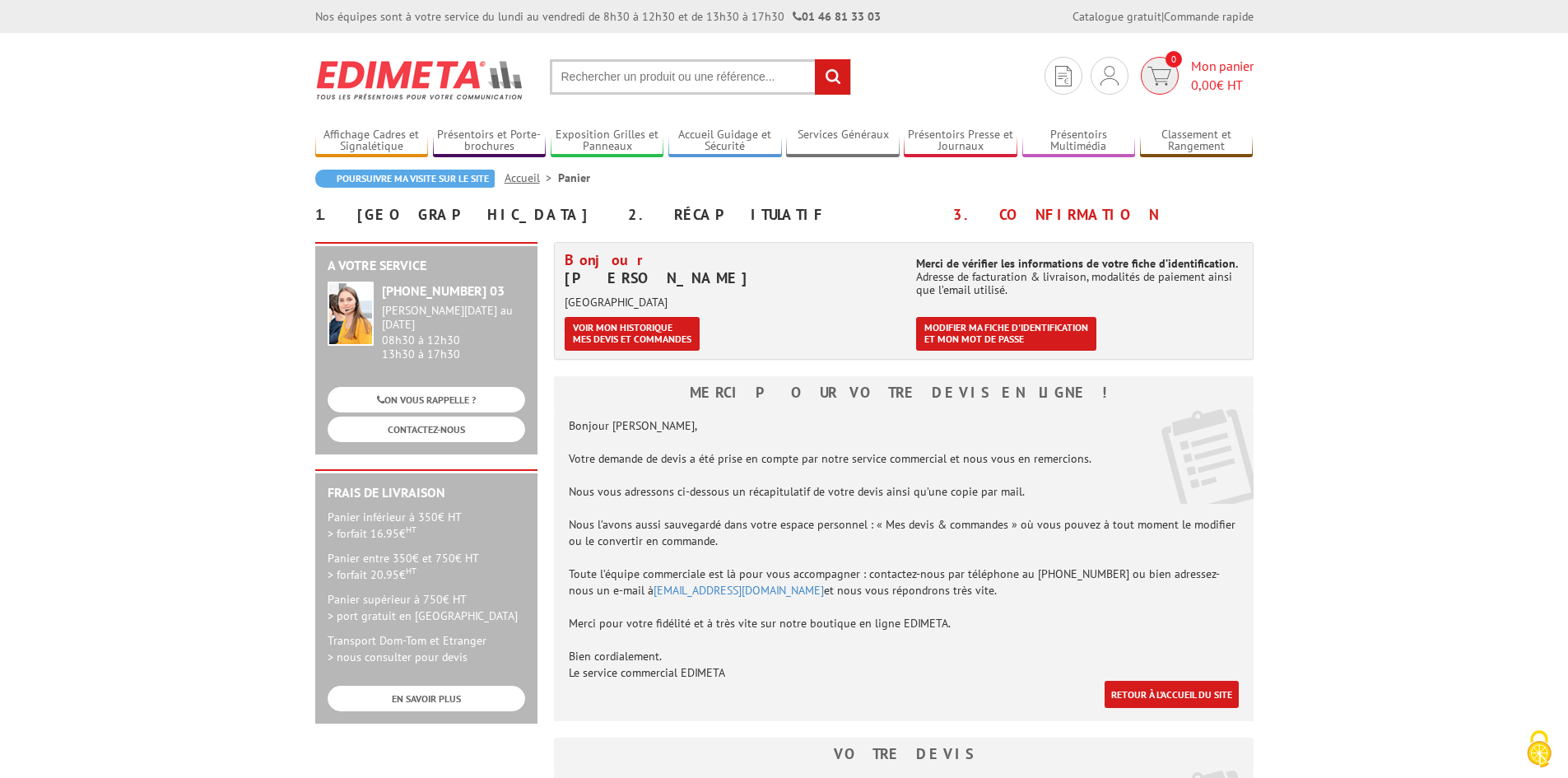
click at [1151, 74] on img at bounding box center [1159, 76] width 24 height 19
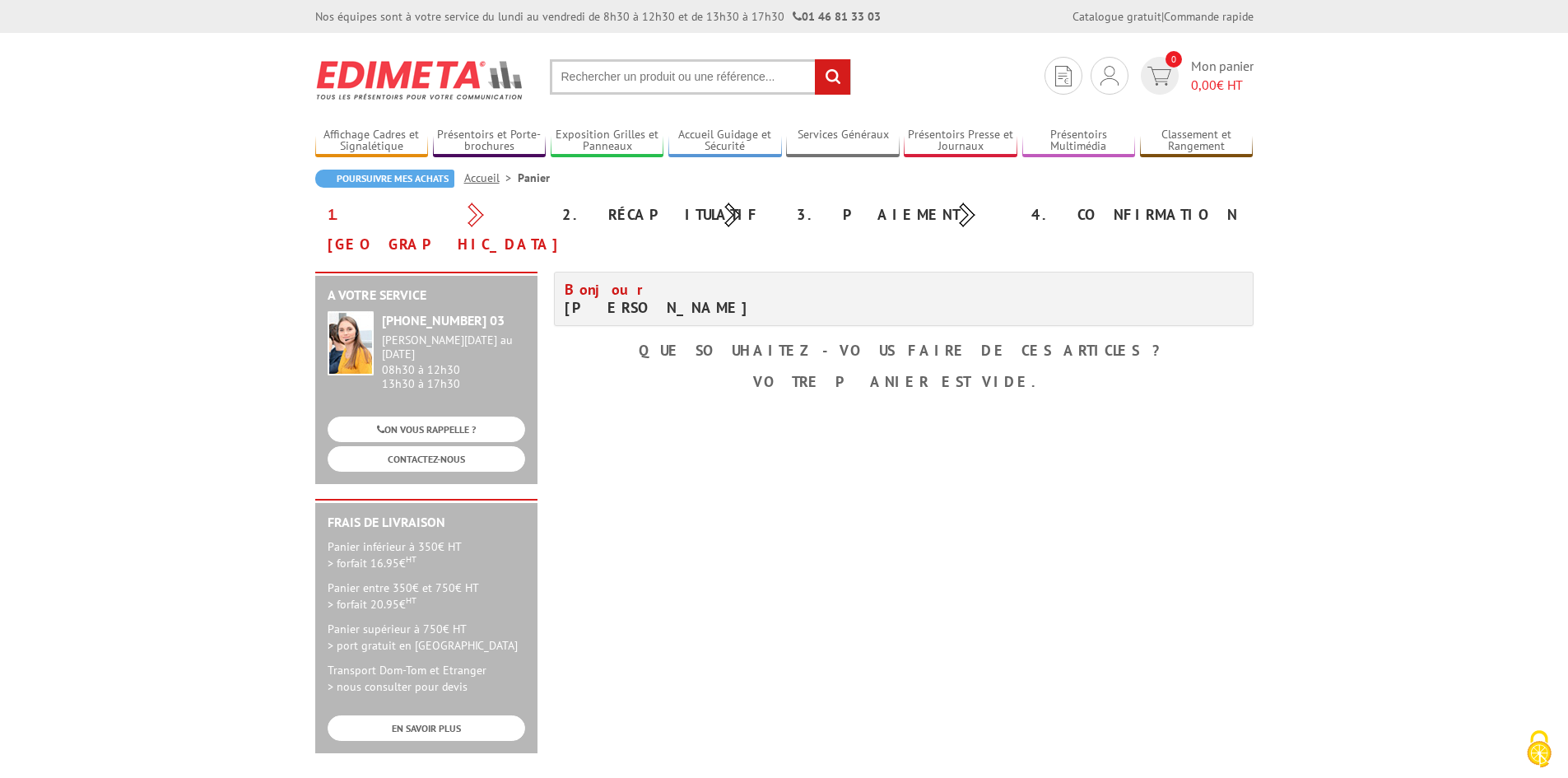
click at [637, 86] on input "text" at bounding box center [700, 76] width 301 height 35
click at [629, 69] on input "text" at bounding box center [700, 76] width 301 height 35
click at [1111, 127] on link "Mes devis & commandes" at bounding box center [1109, 131] width 175 height 20
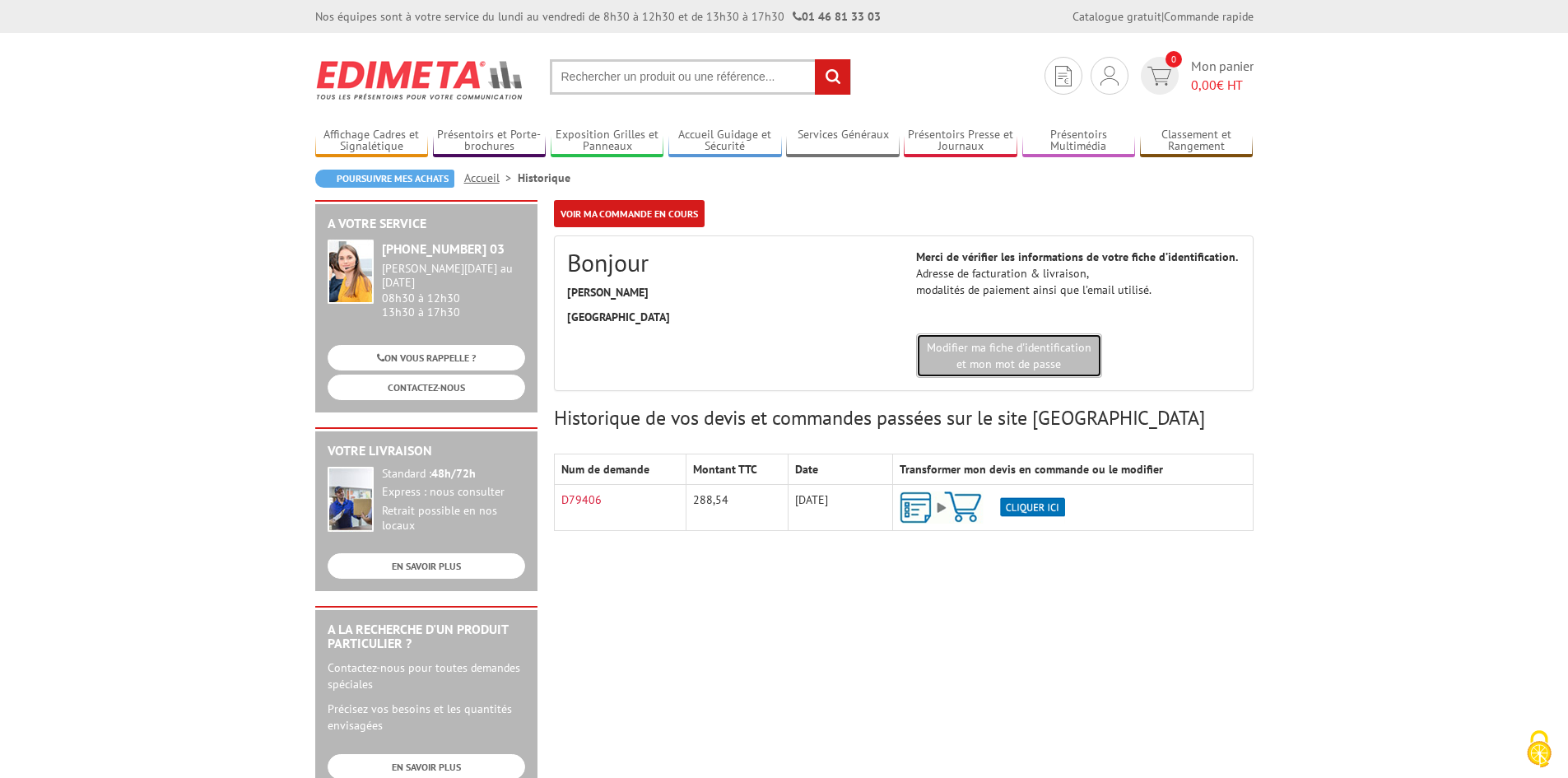
click at [1025, 366] on link "Modifier ma fiche d'identification et mon mot de passe" at bounding box center [1010, 355] width 186 height 45
click at [1029, 510] on img at bounding box center [982, 507] width 165 height 32
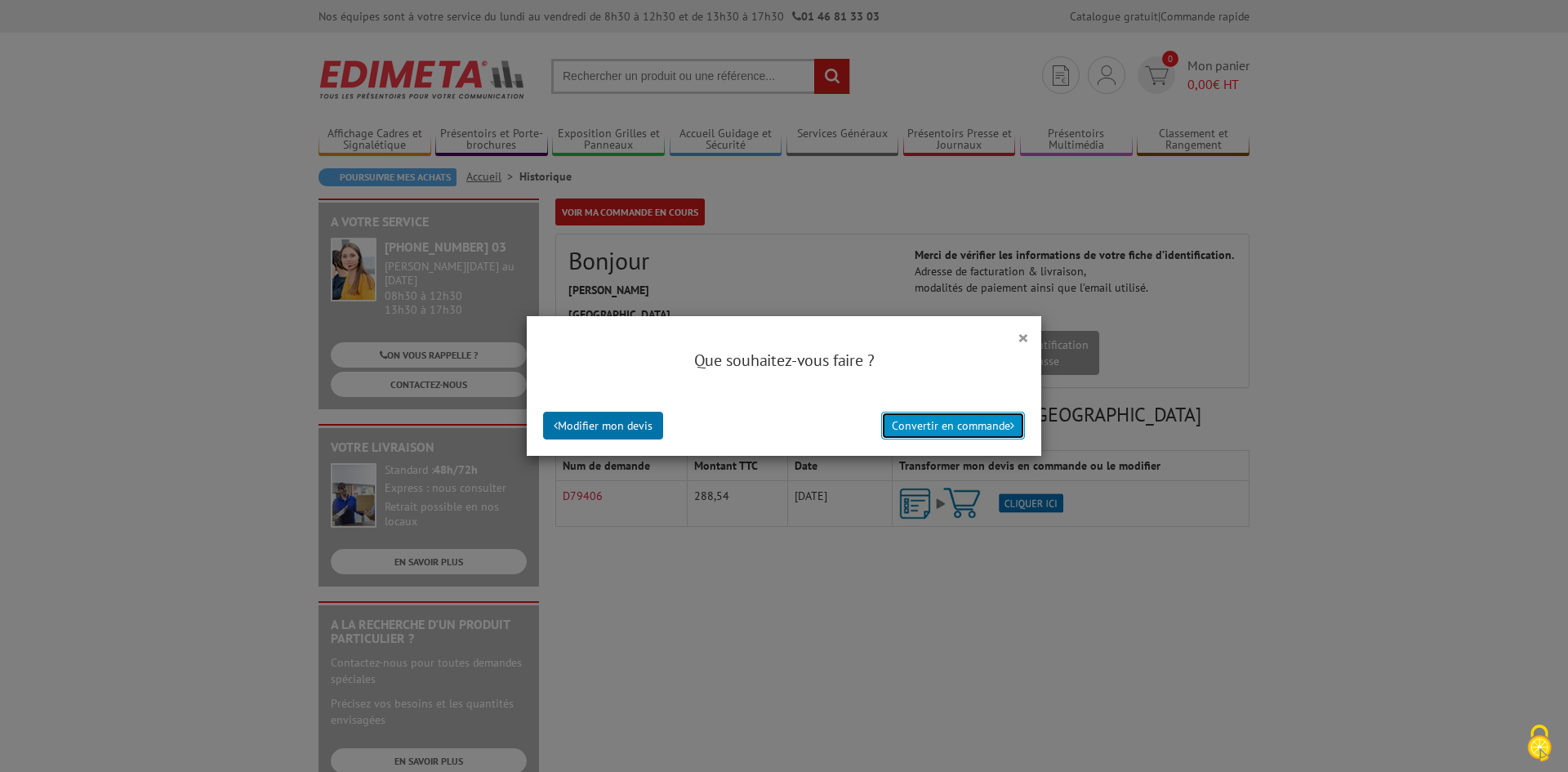
click at [961, 420] on button "Convertir en commande" at bounding box center [953, 425] width 144 height 27
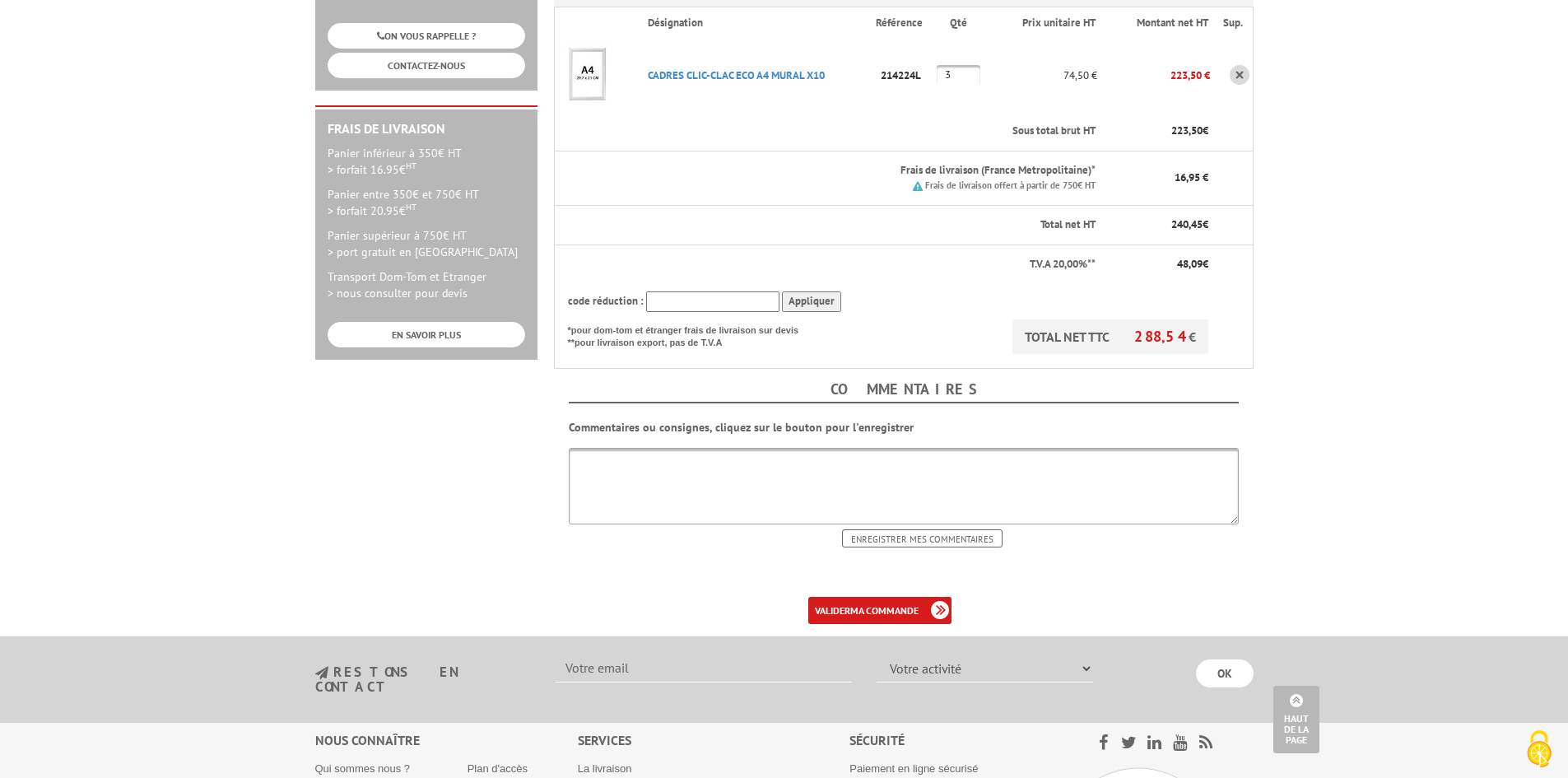
scroll to position [411, 0]
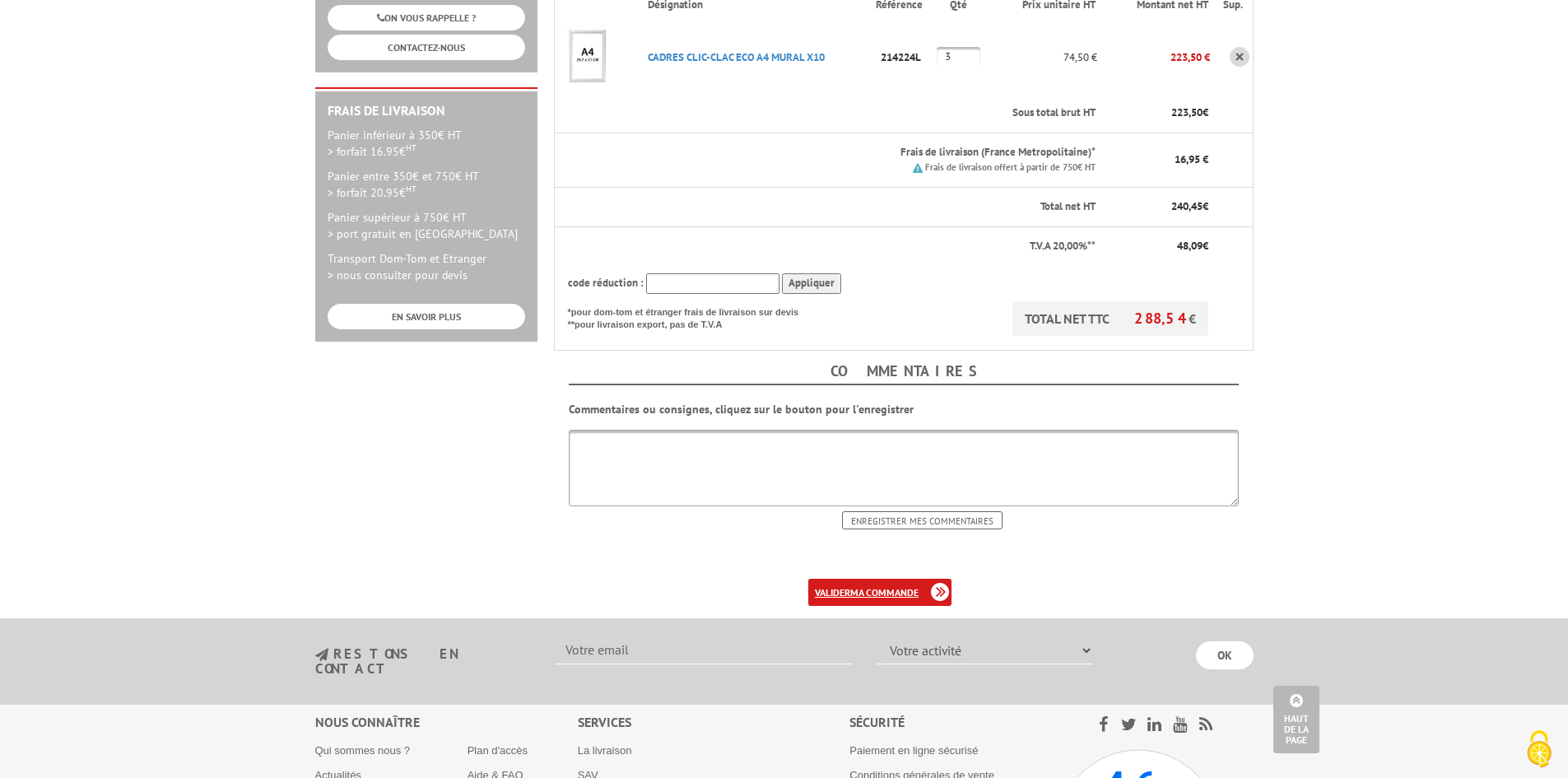
click at [890, 586] on b "ma commande" at bounding box center [884, 592] width 68 height 12
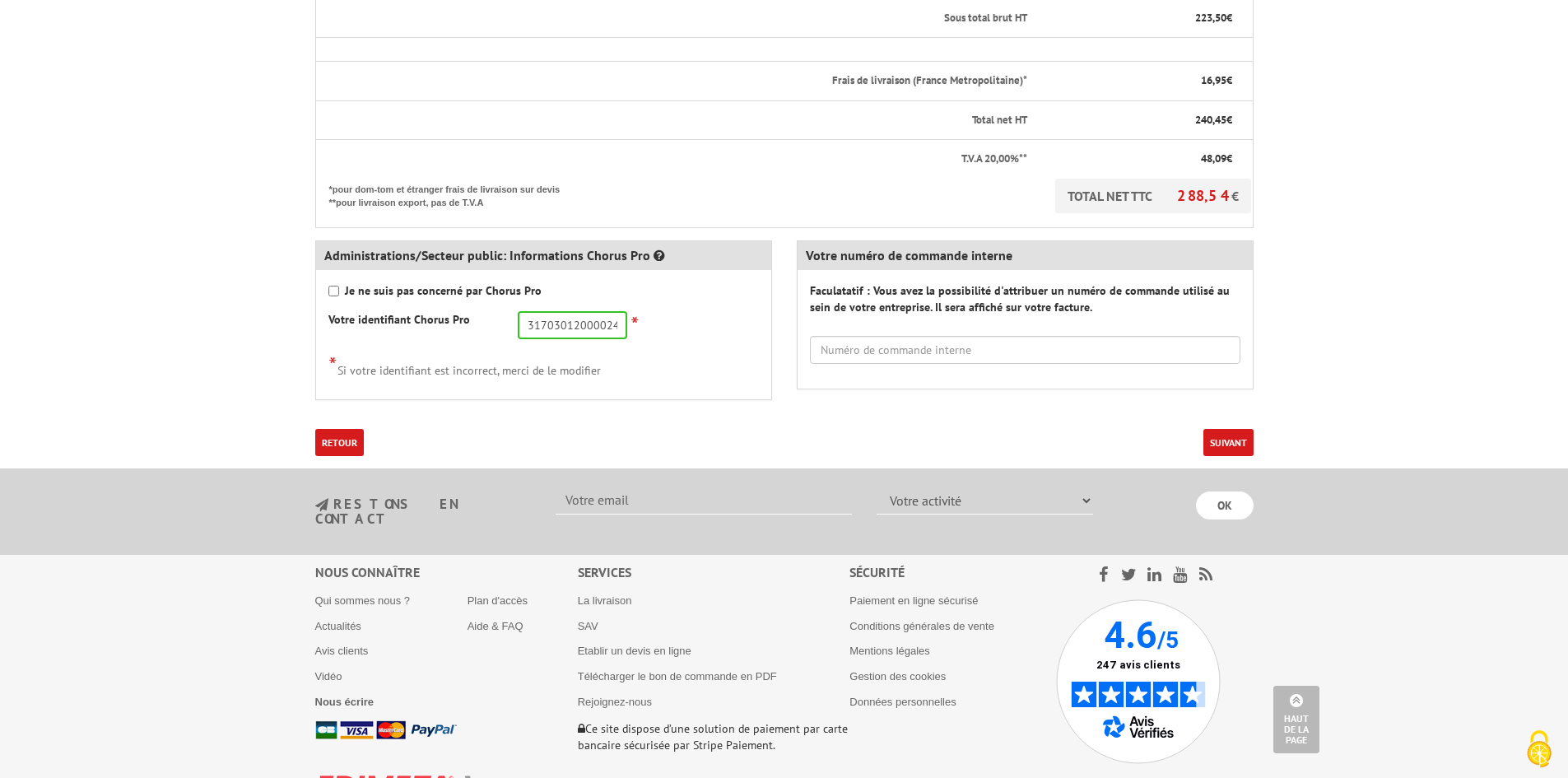
scroll to position [618, 0]
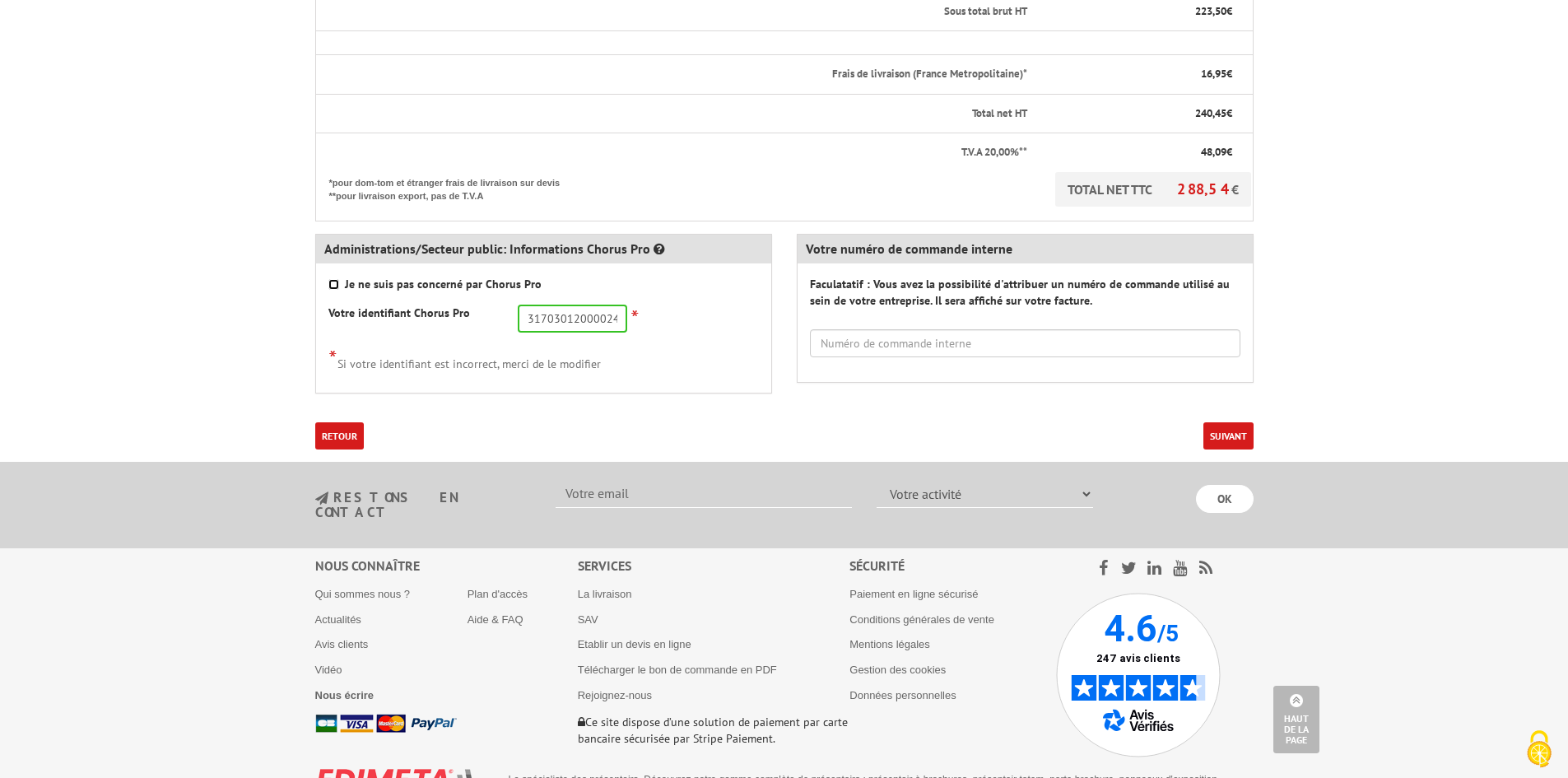
click at [336, 279] on input "Je ne suis pas concerné par Chorus Pro" at bounding box center [333, 284] width 10 height 10
checkbox input "true"
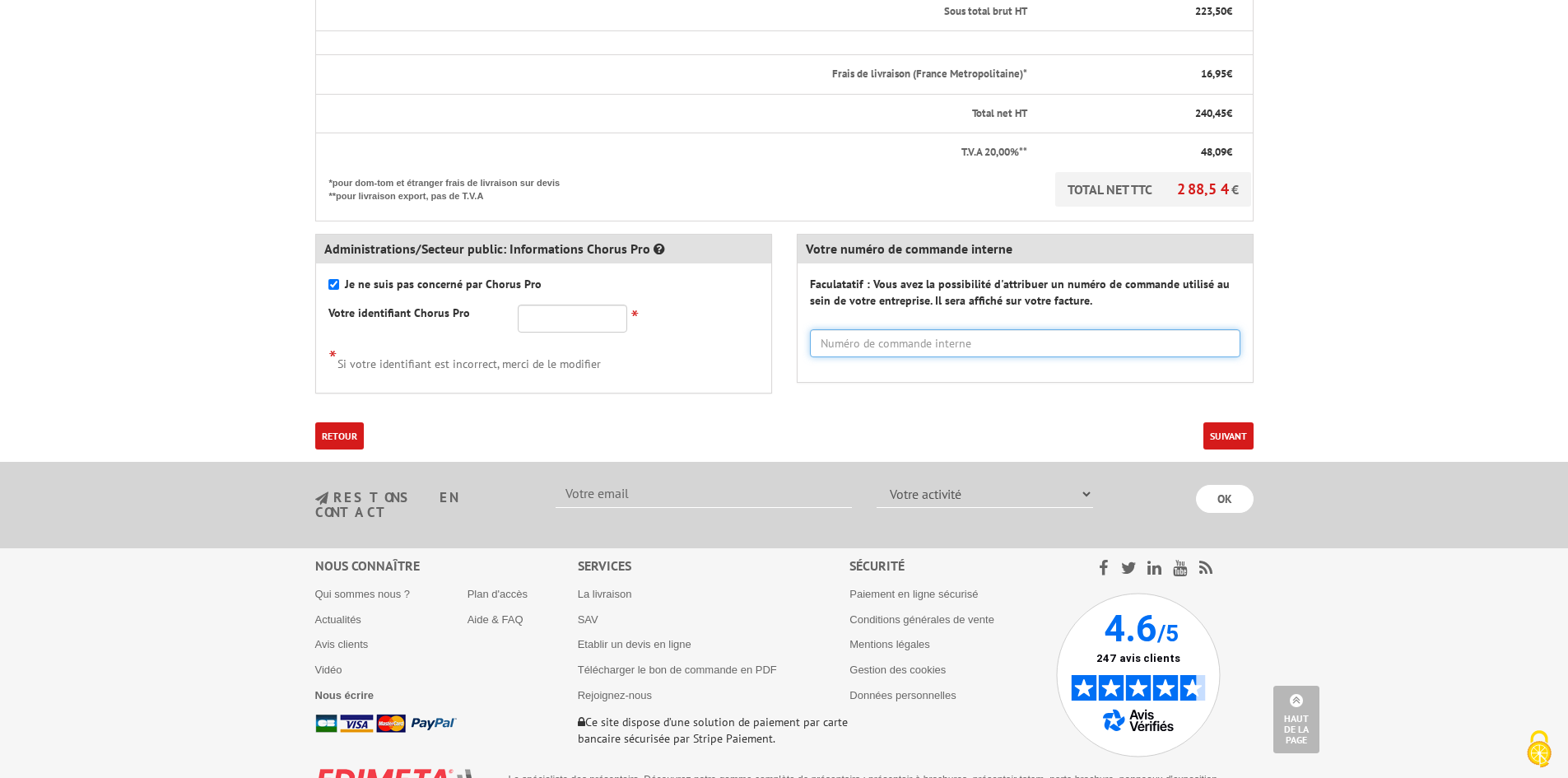
click at [828, 330] on input "text" at bounding box center [1025, 343] width 430 height 28
type input "s"
type input "SUPPORT EMPLOI TPS 2025"
click at [1246, 423] on button "Suivant" at bounding box center [1228, 436] width 50 height 28
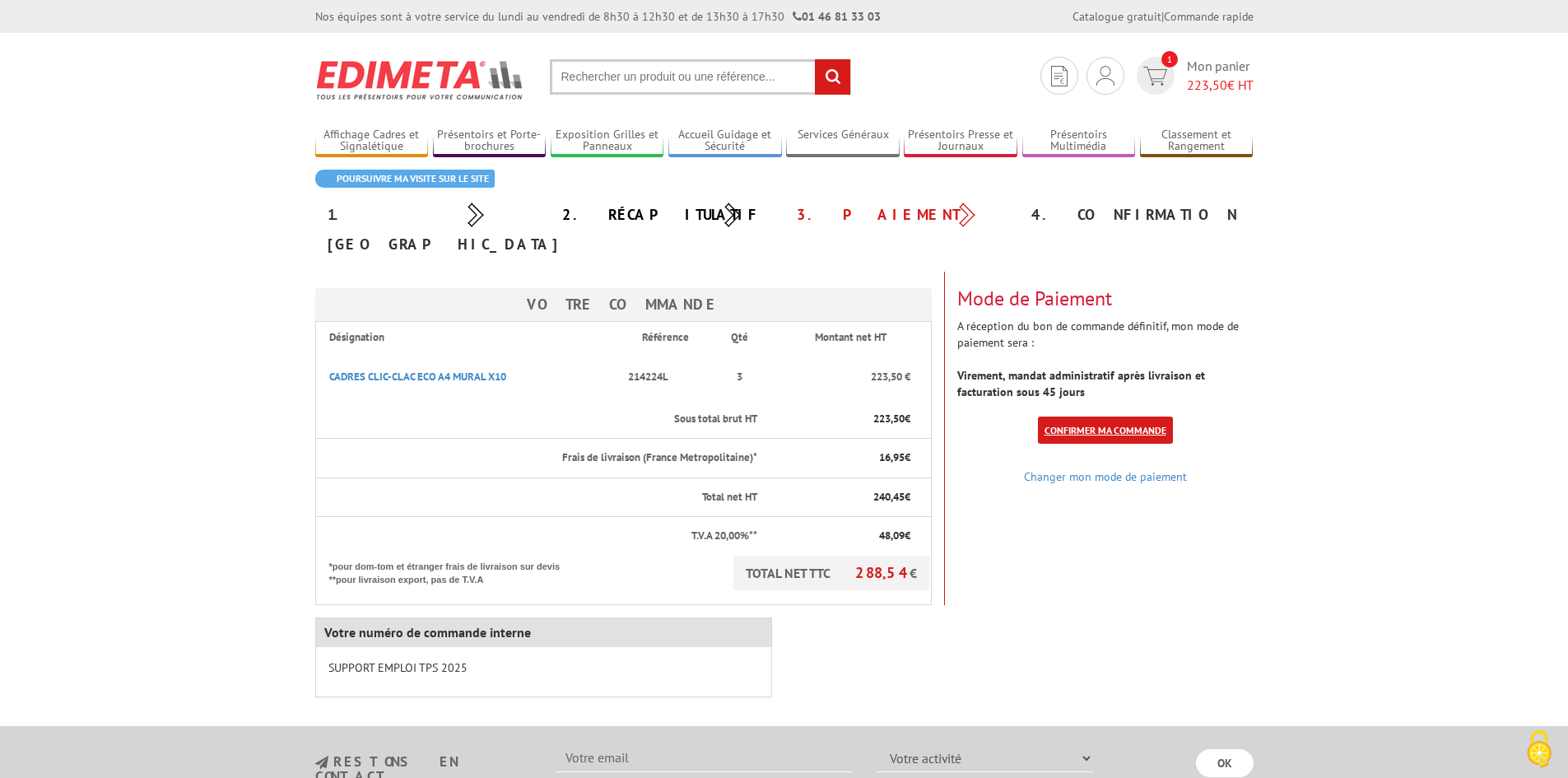
click at [1126, 417] on link "Confirmer ma commande" at bounding box center [1105, 430] width 135 height 28
